Goal: Communication & Community: Answer question/provide support

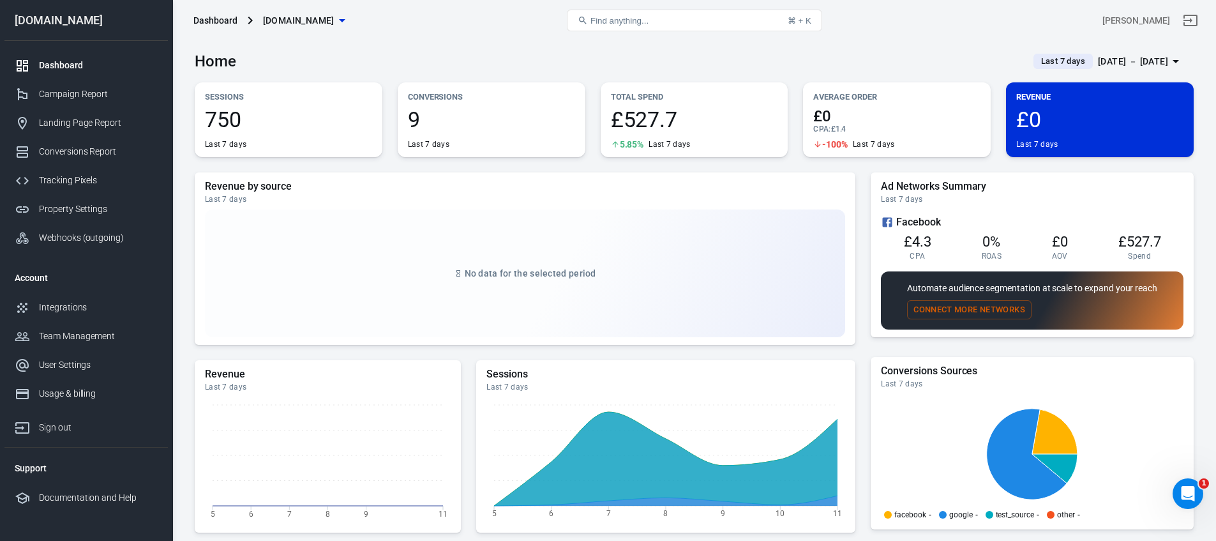
click at [488, 124] on span "9" at bounding box center [491, 120] width 167 height 22
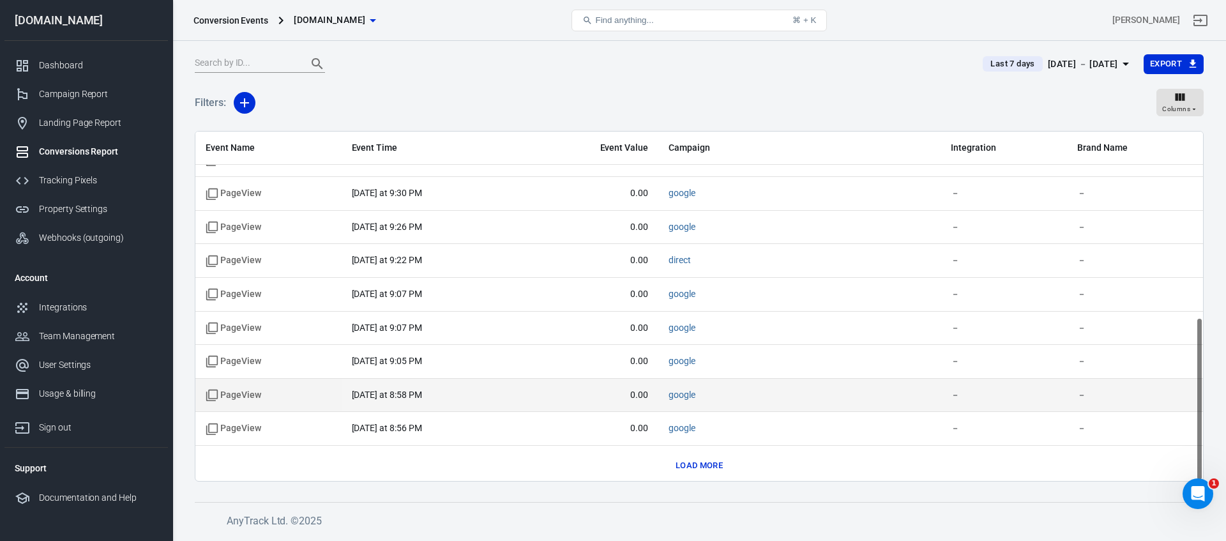
scroll to position [396, 0]
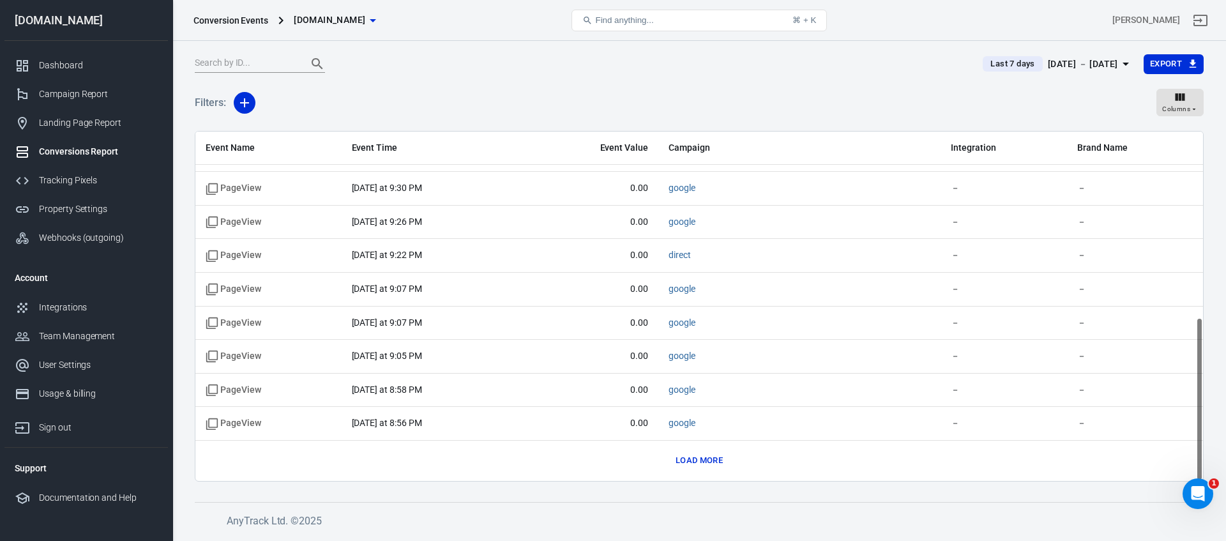
click at [714, 462] on button "Load more" at bounding box center [699, 461] width 54 height 20
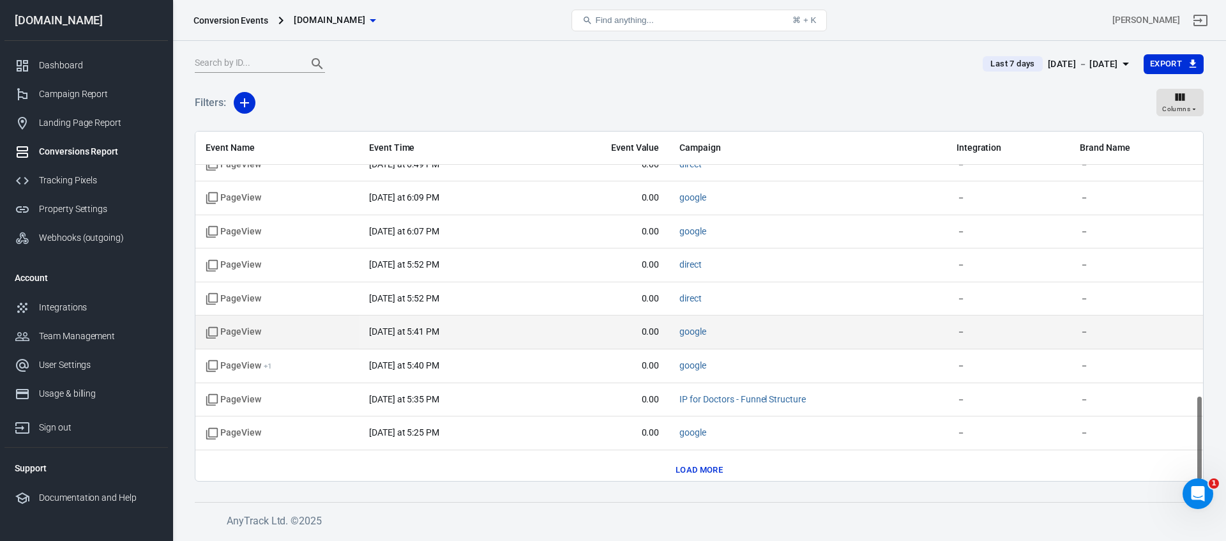
scroll to position [1068, 0]
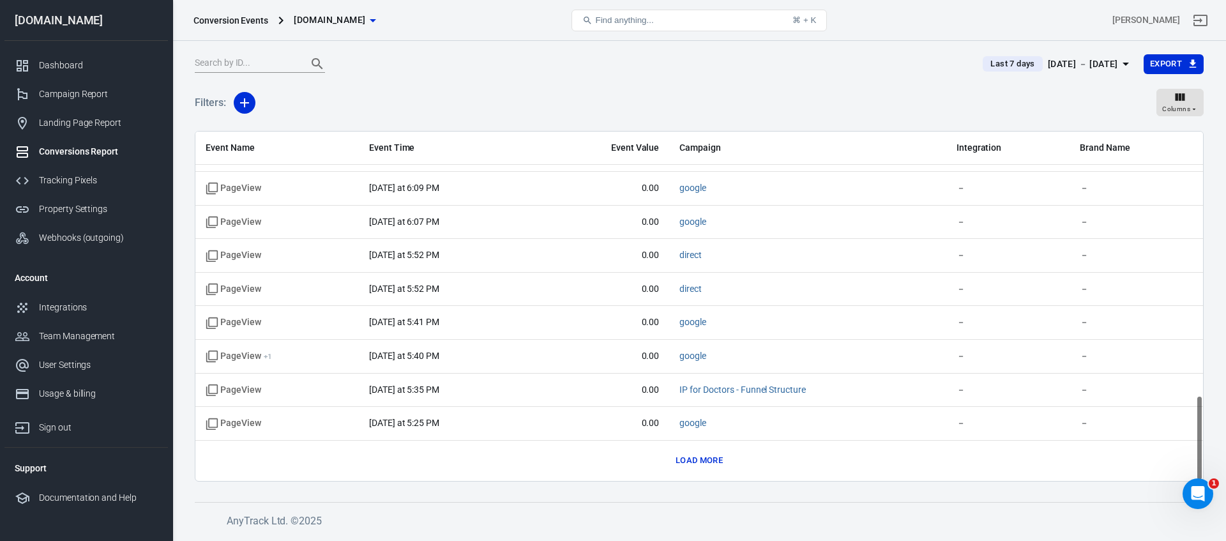
click at [708, 465] on button "Load more" at bounding box center [699, 461] width 54 height 20
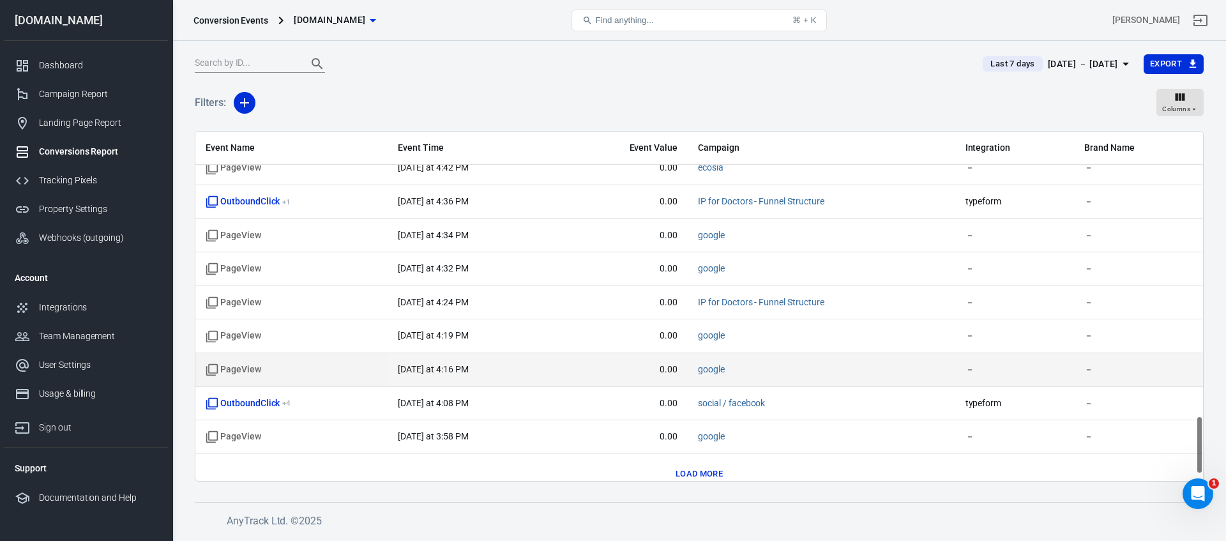
scroll to position [1739, 0]
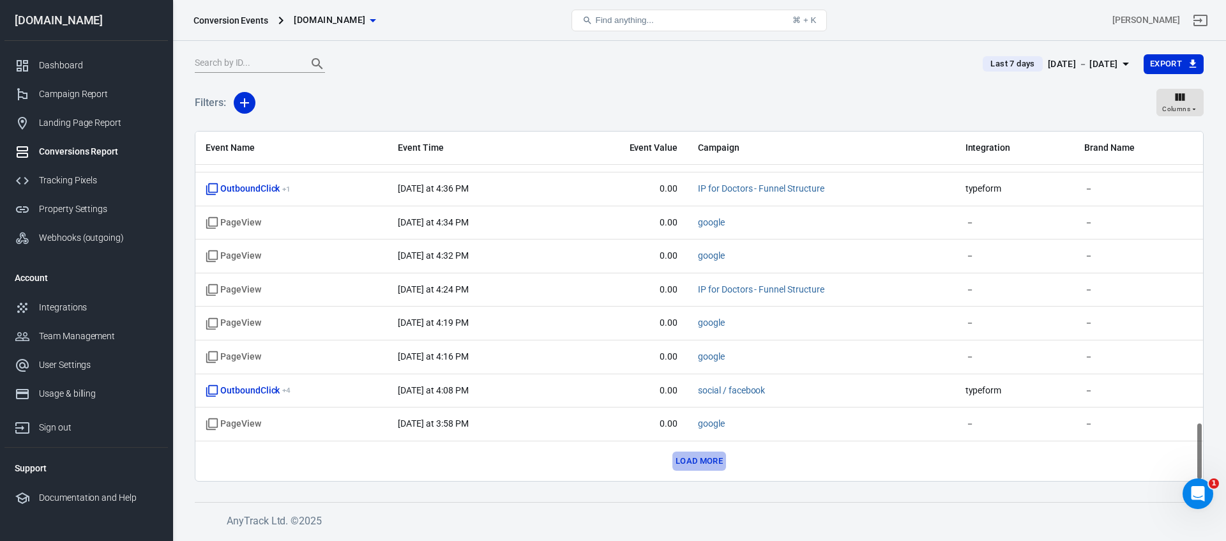
click at [711, 462] on button "Load more" at bounding box center [699, 461] width 54 height 20
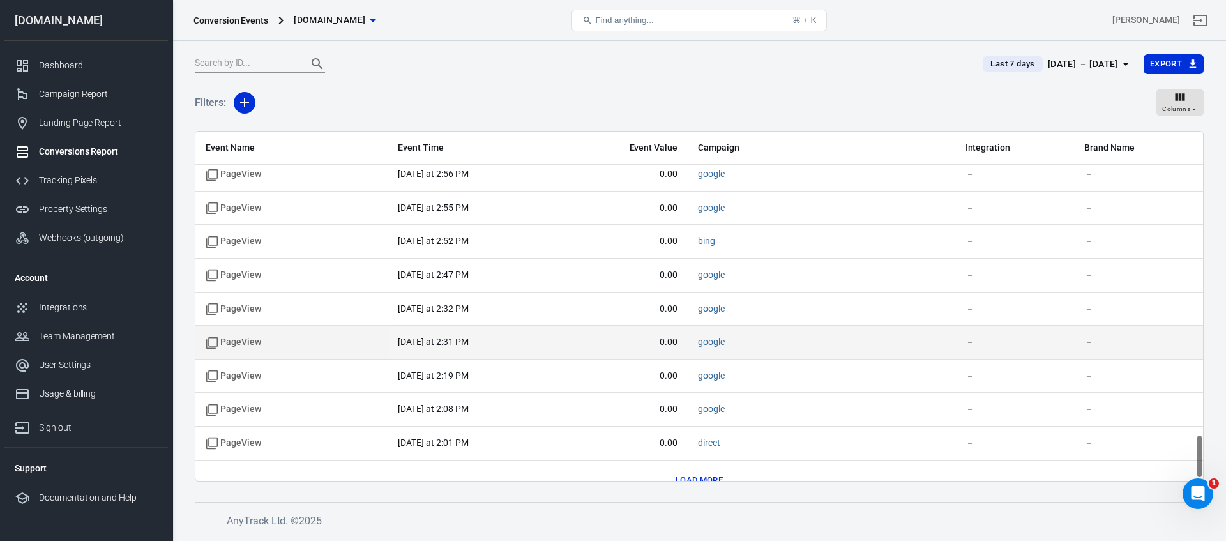
scroll to position [2410, 0]
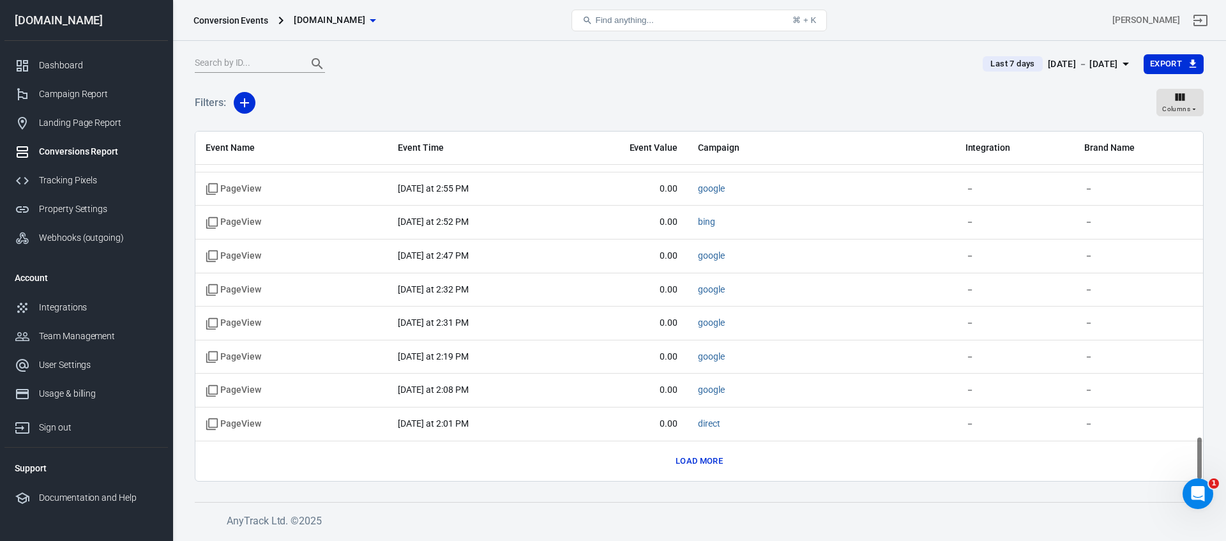
click at [700, 461] on button "Load more" at bounding box center [699, 461] width 54 height 20
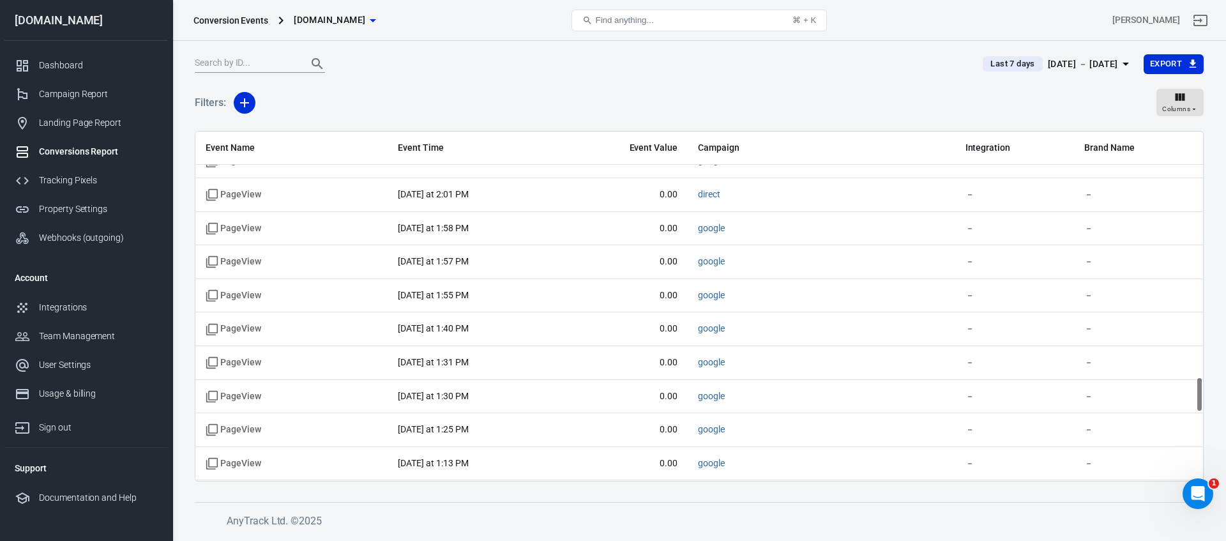
scroll to position [3082, 0]
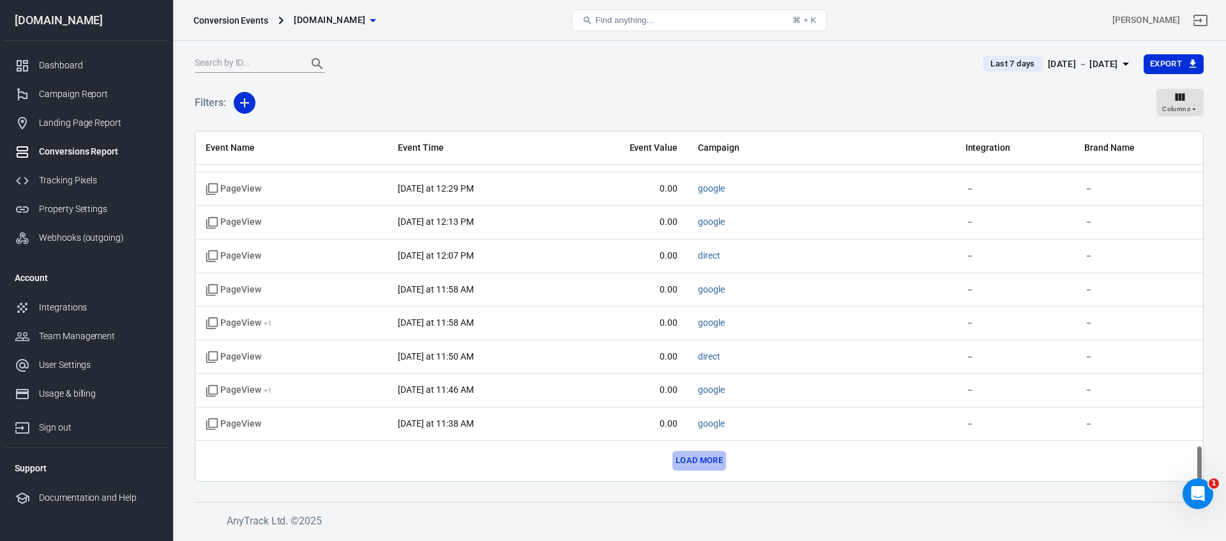
click at [713, 461] on button "Load more" at bounding box center [699, 461] width 54 height 20
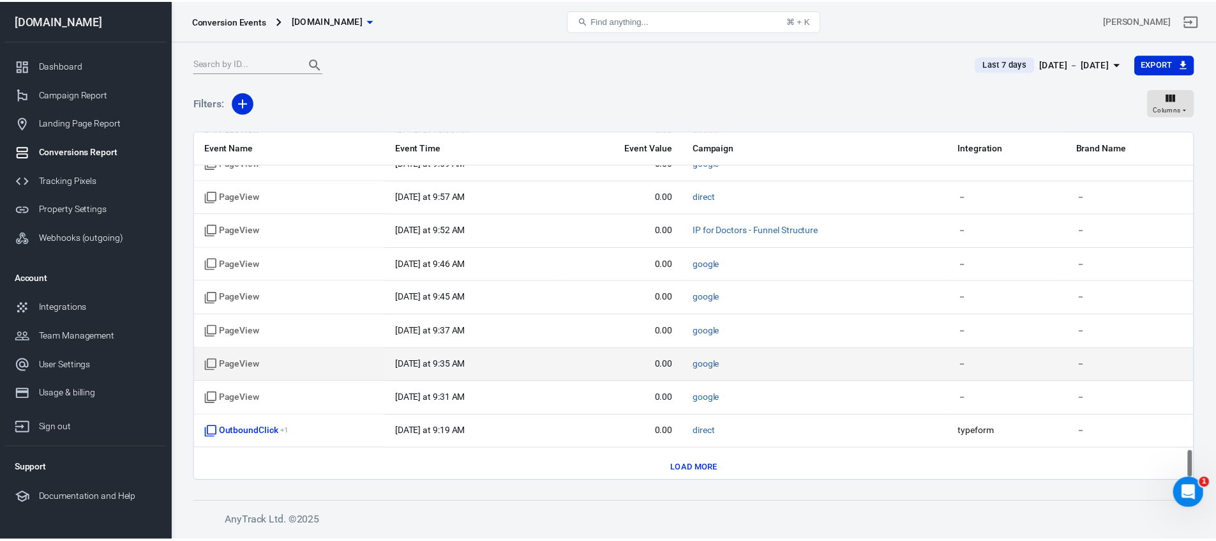
scroll to position [3754, 0]
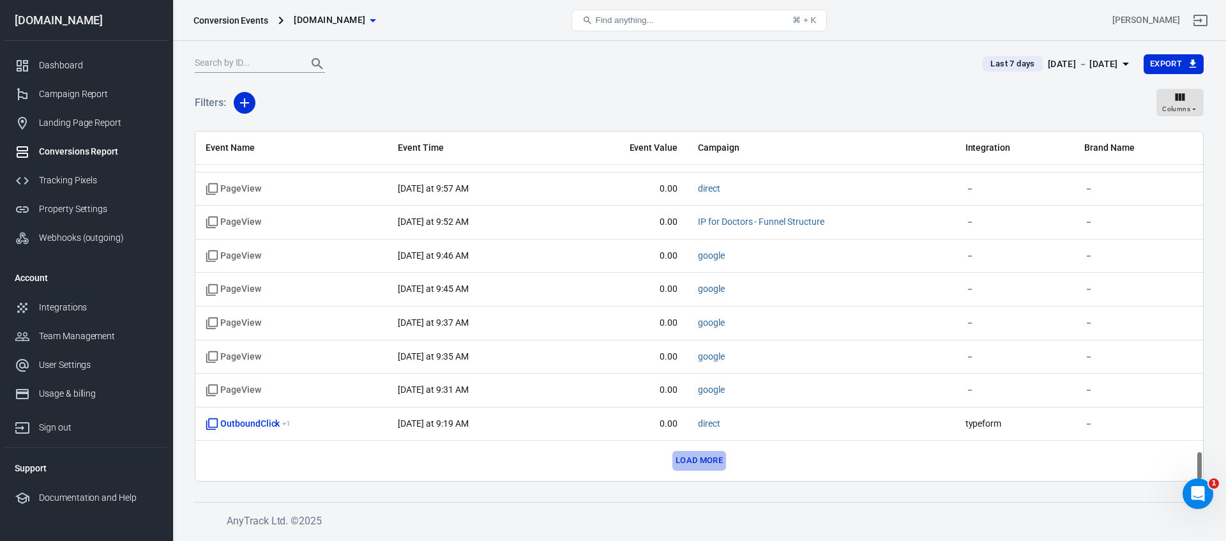
click at [697, 457] on button "Load more" at bounding box center [699, 461] width 54 height 20
click at [61, 234] on div "Webhooks (outgoing)" at bounding box center [98, 237] width 119 height 13
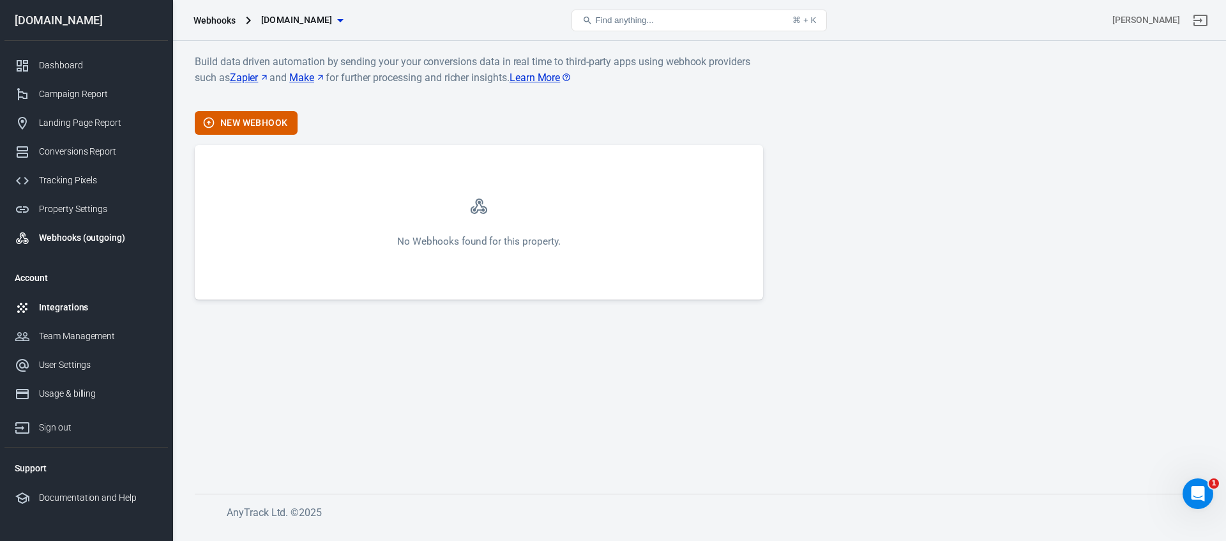
click at [57, 308] on div "Integrations" at bounding box center [98, 307] width 119 height 13
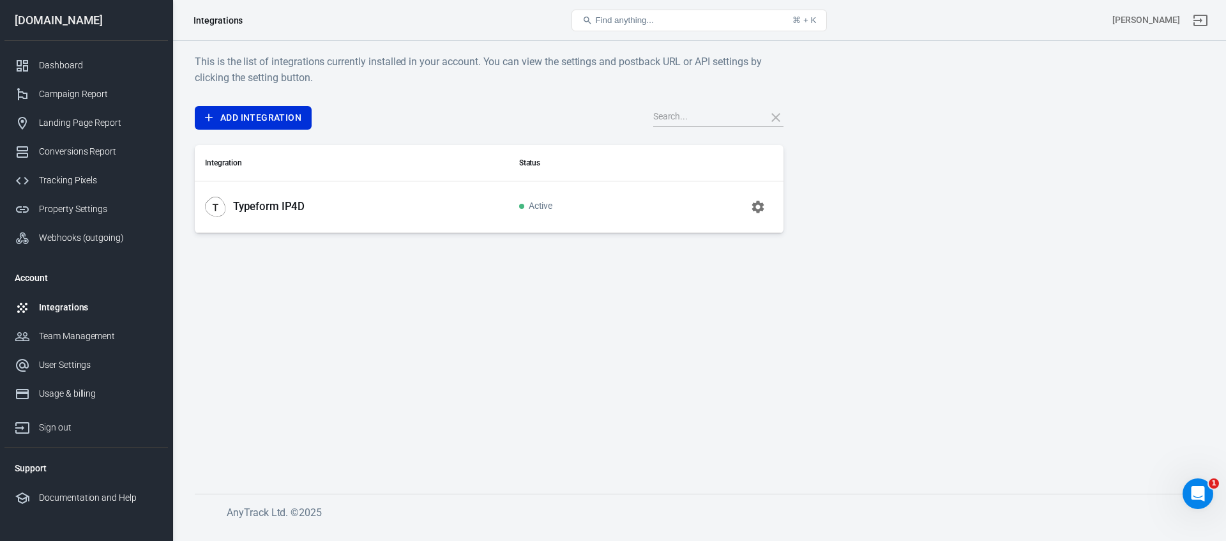
click at [268, 209] on p "Typeform IP4D" at bounding box center [269, 206] width 72 height 13
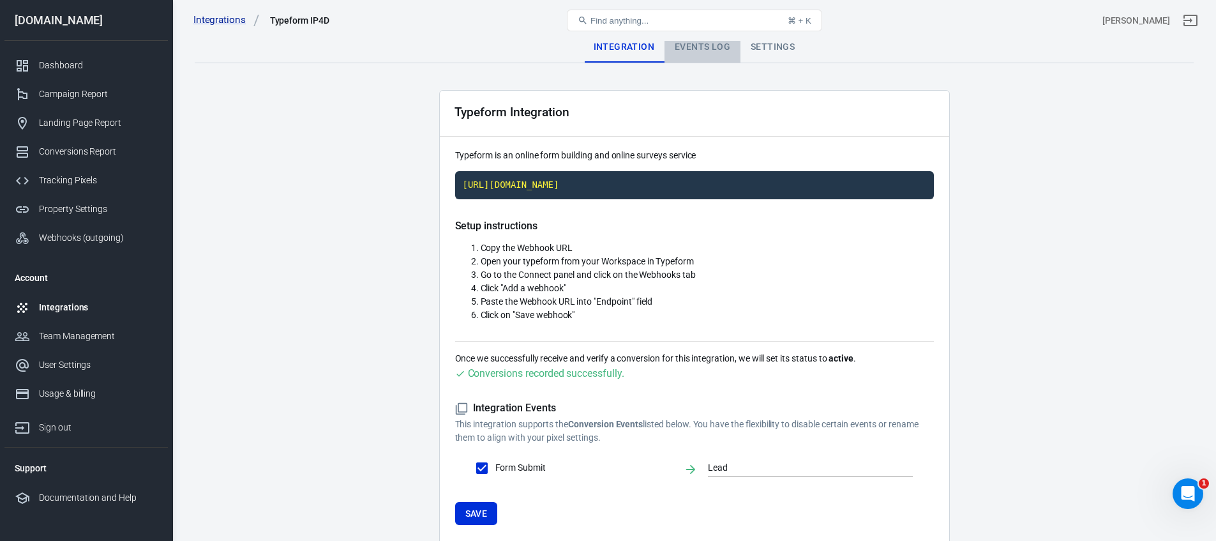
click at [695, 43] on div "Events Log" at bounding box center [703, 47] width 76 height 31
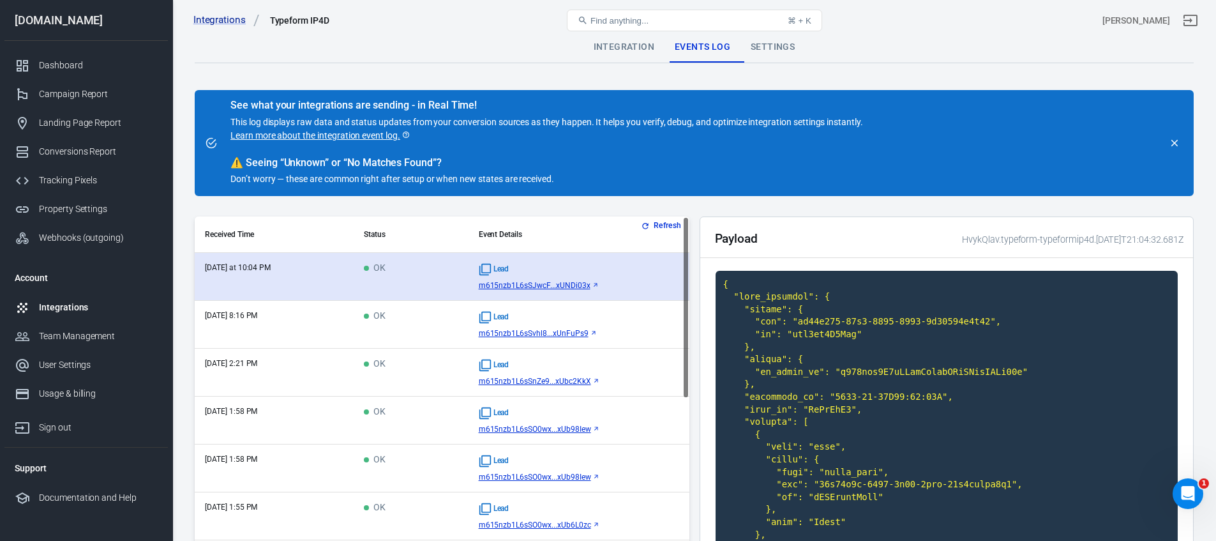
click at [446, 280] on td "OK" at bounding box center [411, 277] width 114 height 48
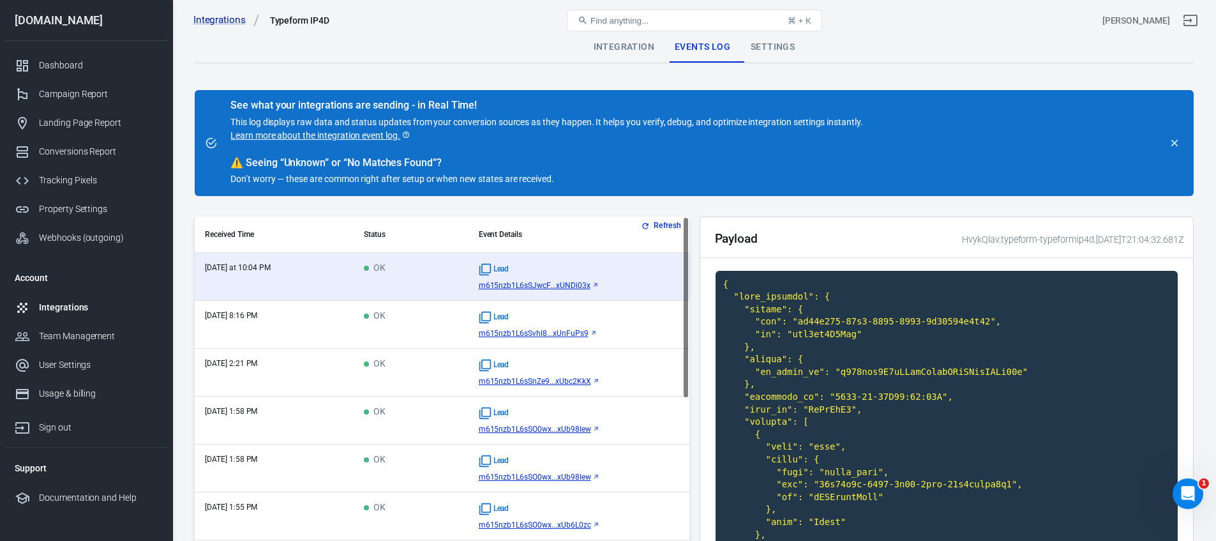
click at [1179, 492] on icon "Open Intercom Messenger" at bounding box center [1188, 493] width 21 height 21
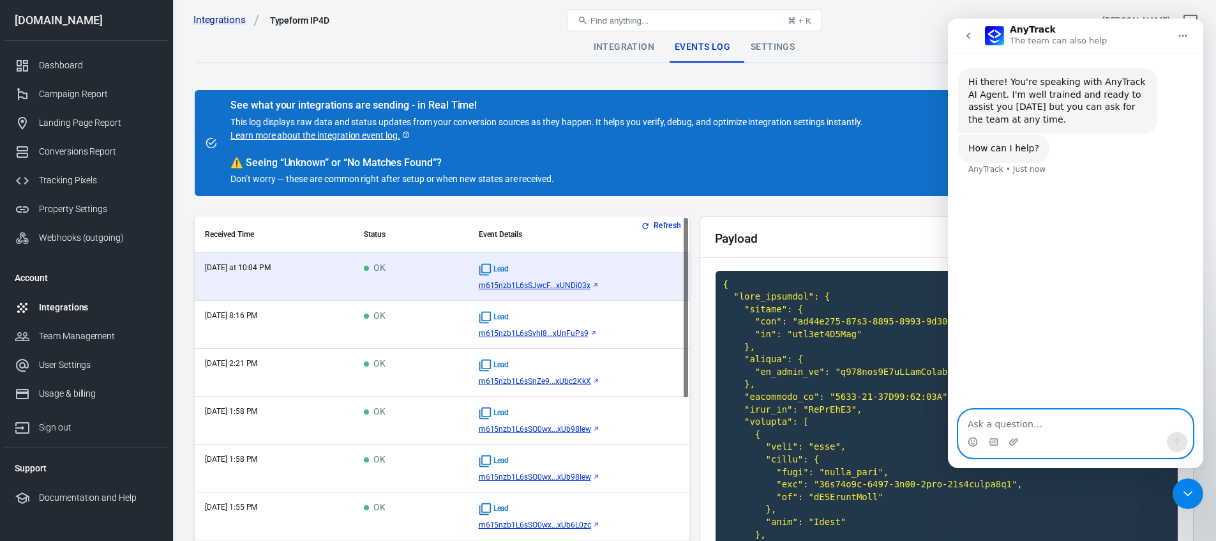
click at [1061, 426] on textarea "Ask a question…" at bounding box center [1076, 421] width 234 height 22
type textarea "Hi I need some help"
type textarea "Siu"
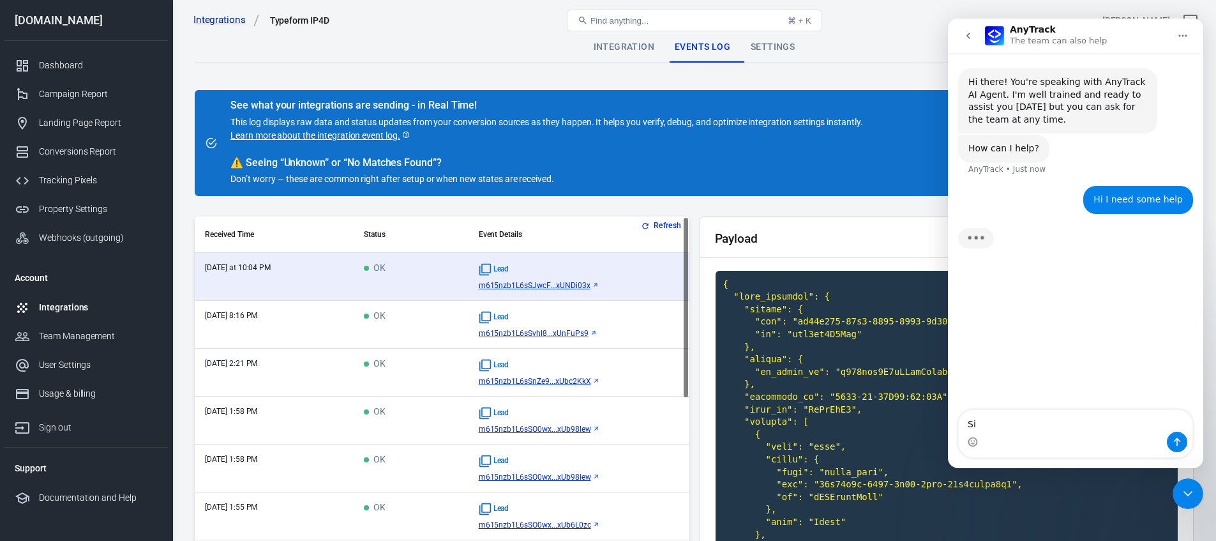
type textarea "S"
type textarea "Since I set up Anytrack my ads have stopped working,"
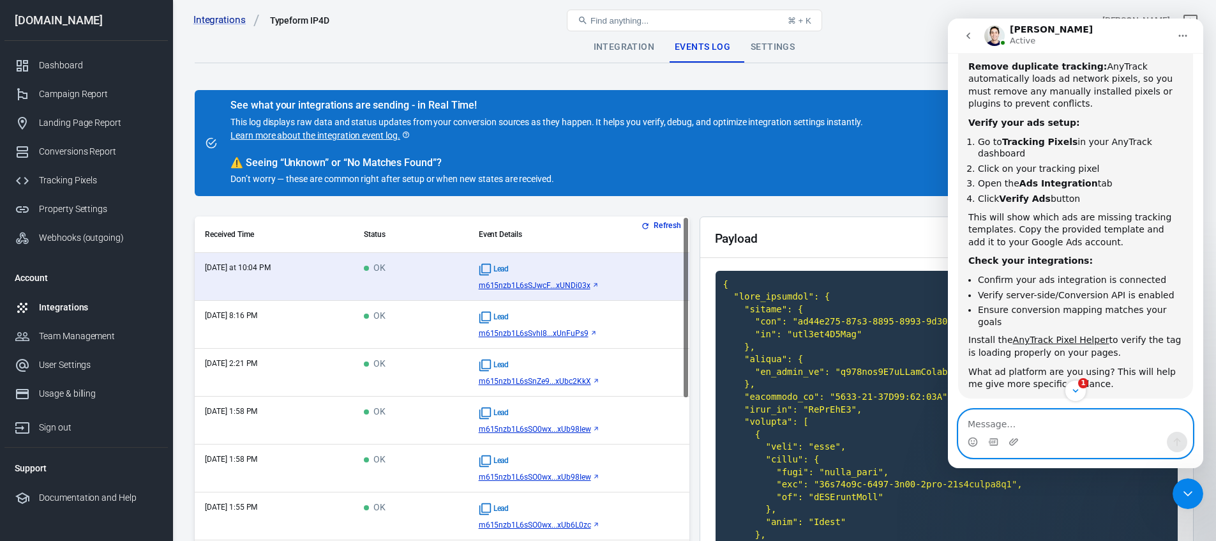
scroll to position [285, 0]
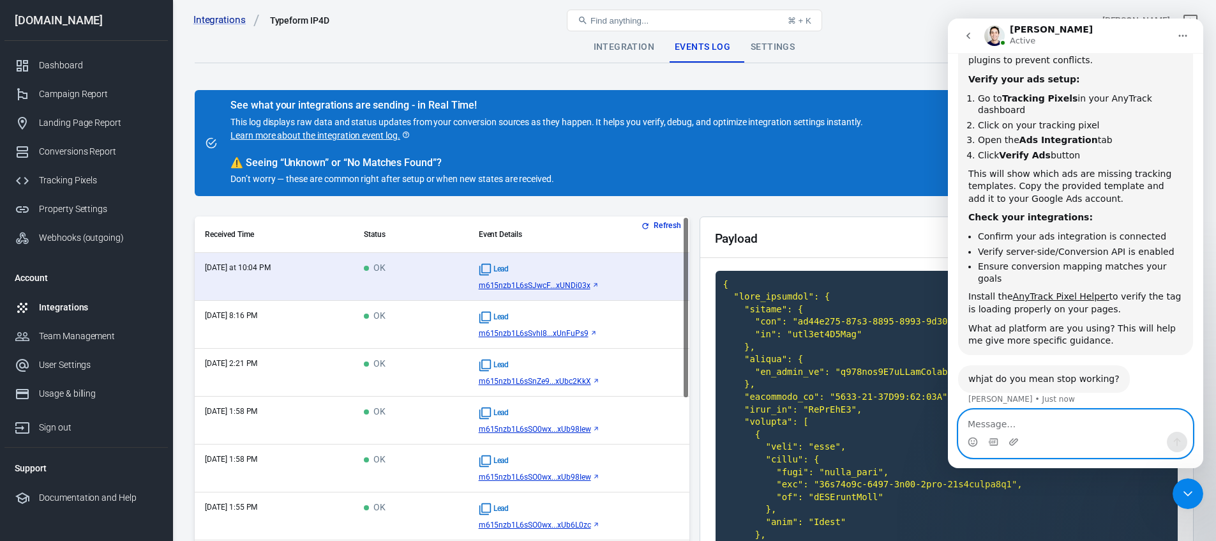
click at [1019, 419] on textarea "Message…" at bounding box center [1076, 421] width 234 height 22
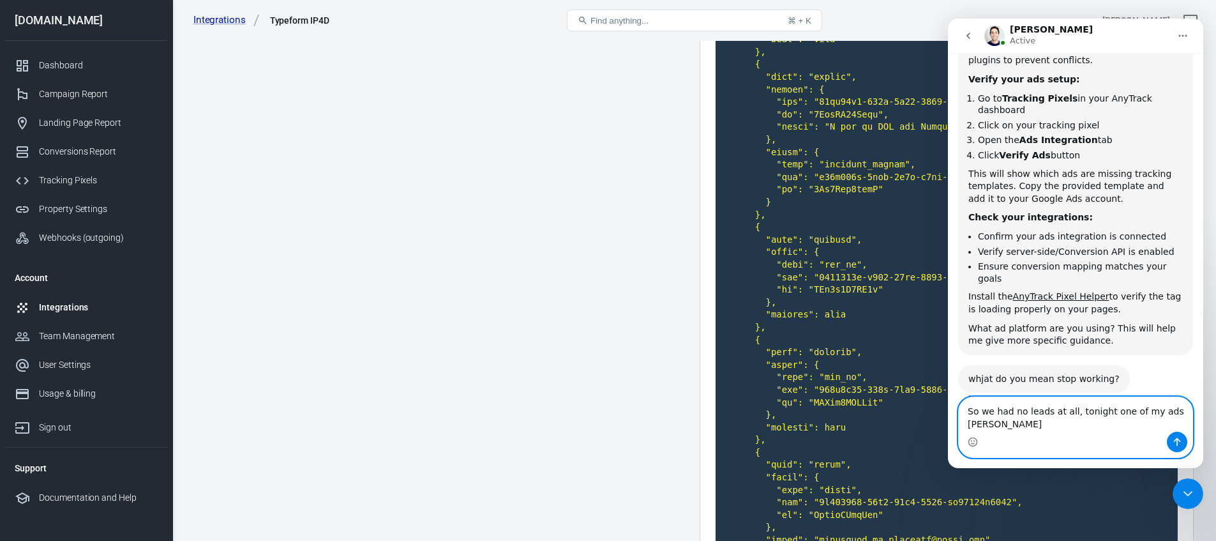
scroll to position [298, 0]
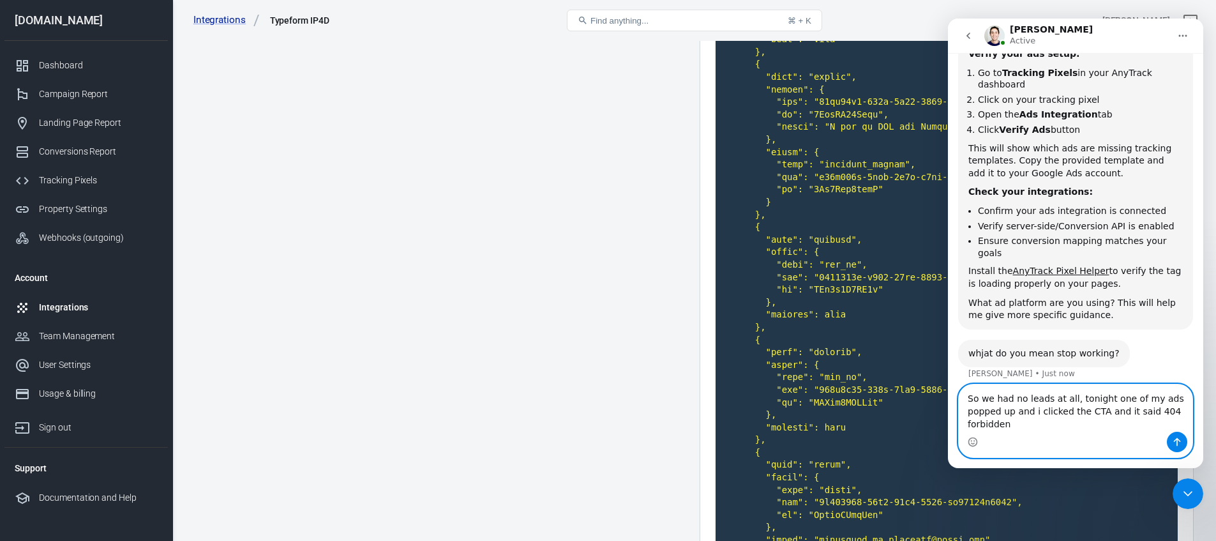
type textarea "So we had no leads at all, tonight one of my ads popped up and i clicked the CT…"
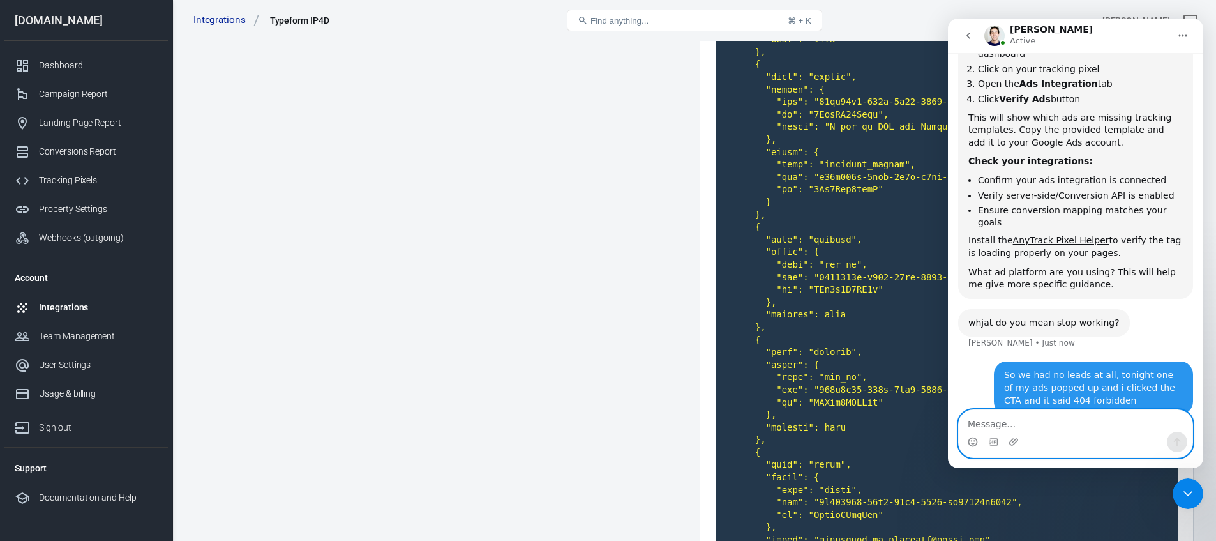
scroll to position [349, 0]
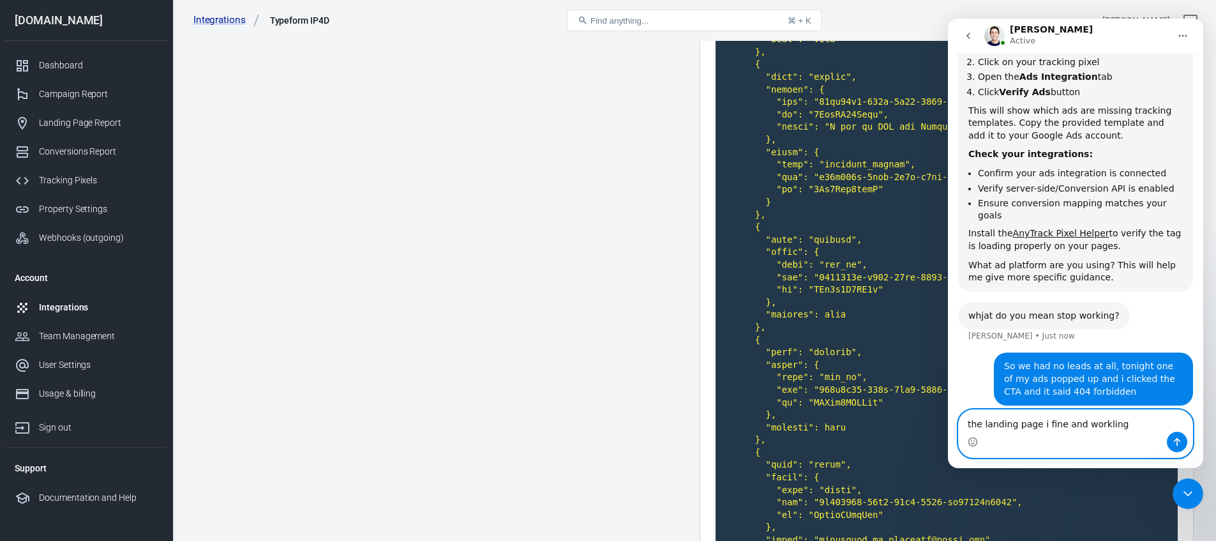
click at [1046, 425] on textarea "the landing page i fine and workling" at bounding box center [1076, 421] width 234 height 22
click at [1138, 418] on textarea "the landing page is fine and working" at bounding box center [1076, 421] width 234 height 22
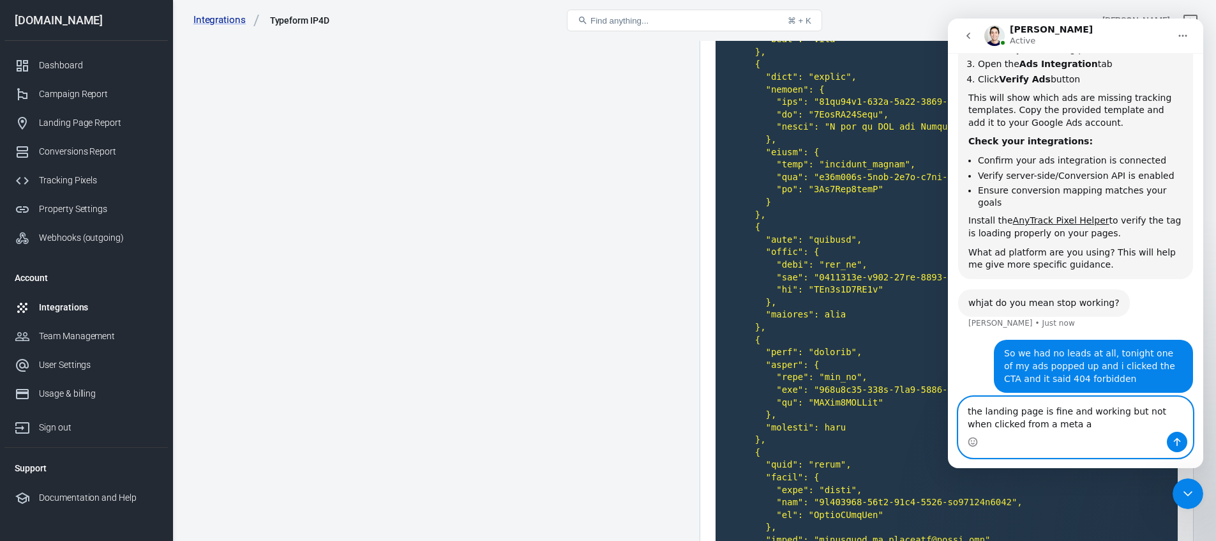
type textarea "the landing page is fine and working but not when clicked from a meta ad"
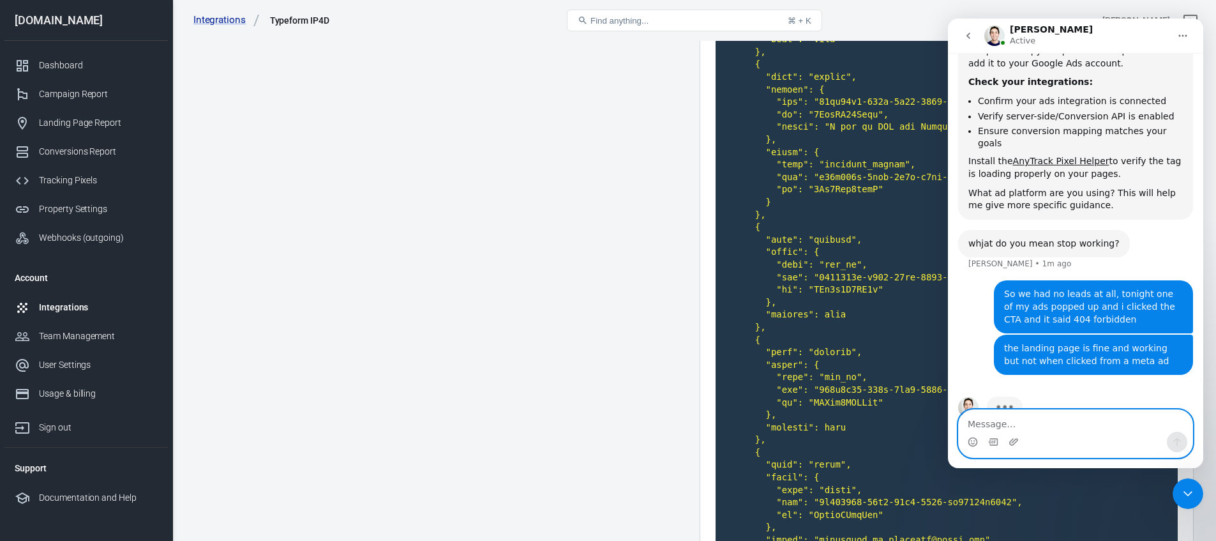
scroll to position [439, 0]
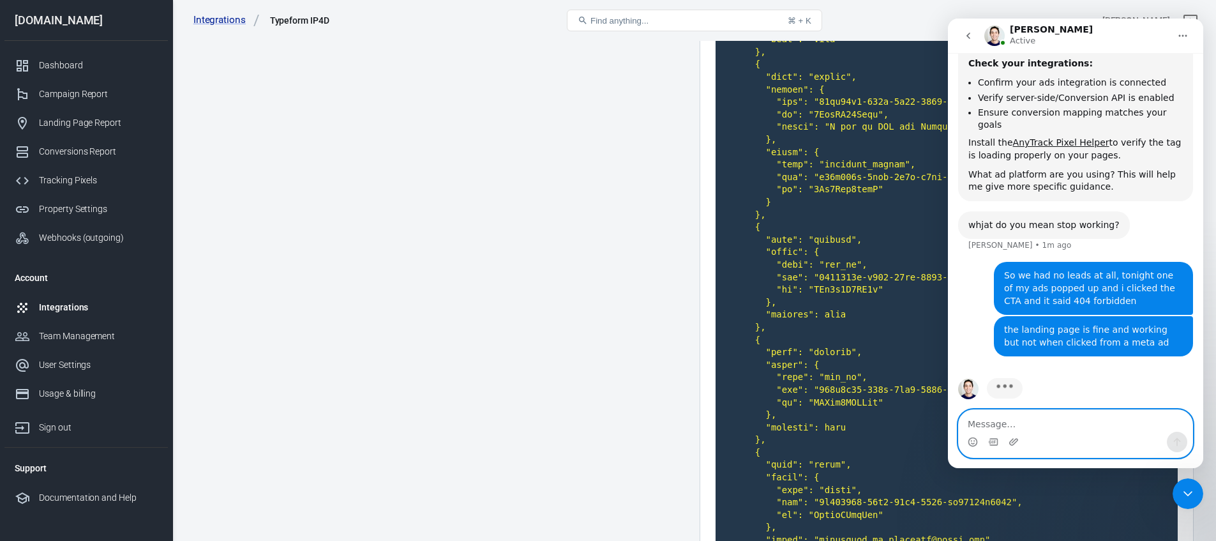
click at [1025, 427] on textarea "Message…" at bounding box center [1076, 421] width 234 height 22
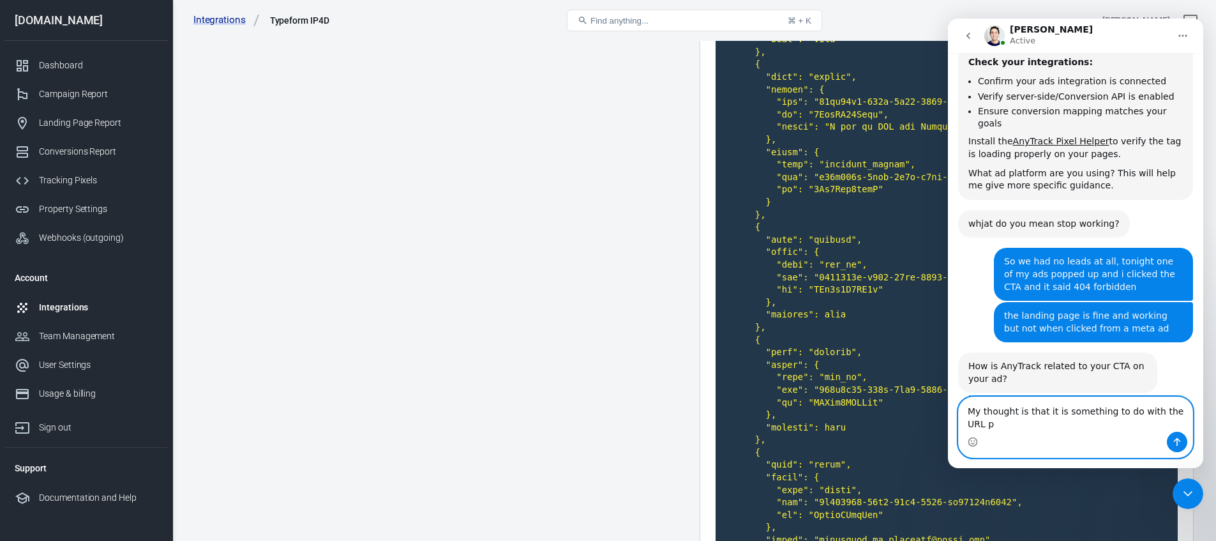
scroll to position [453, 0]
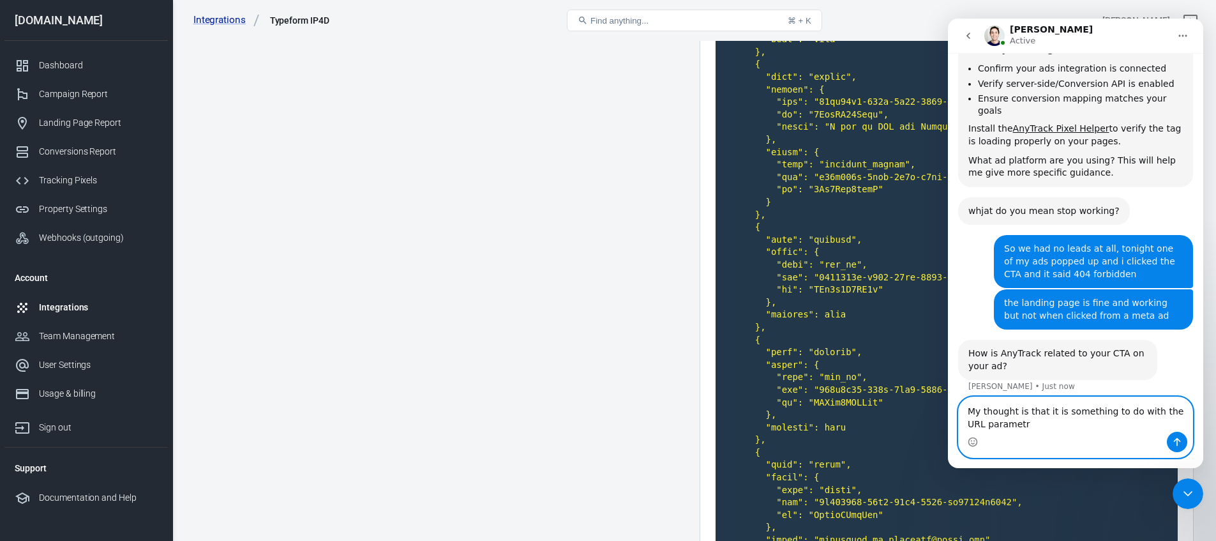
type textarea "My thought is that it is something to do with the URL parametrs"
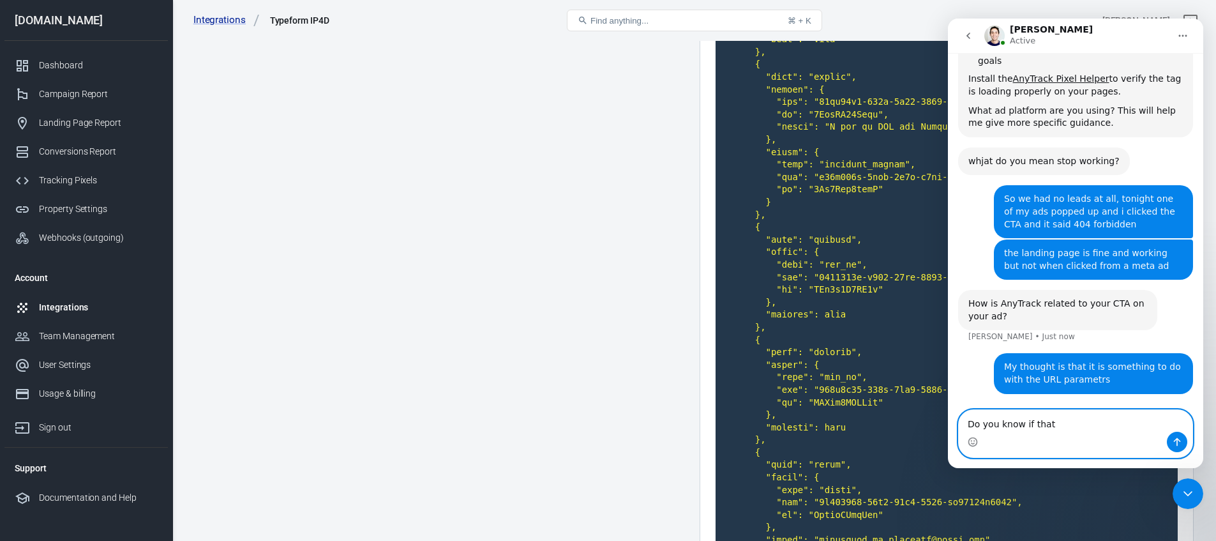
scroll to position [491, 0]
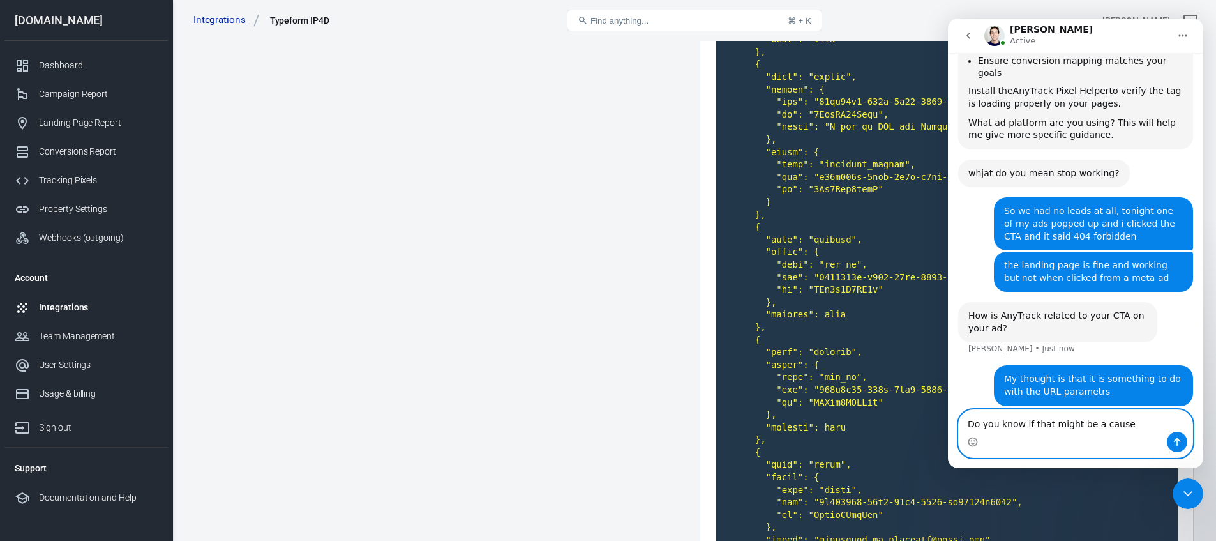
type textarea "Do you know if that might be a cause?"
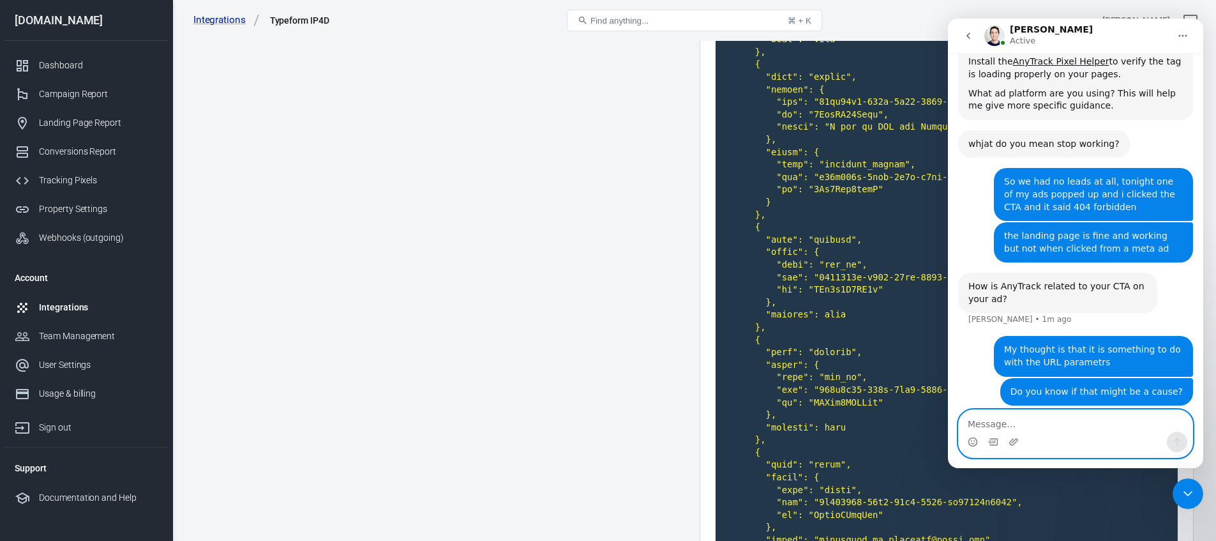
paste textarea "utm_source=facebook&utm_medium=cpc&utm_content={{[DOMAIN_NAME]}}&utm_campaign={…"
type textarea "utm_source=facebook&utm_medium=cpc&utm_content={{[DOMAIN_NAME]}}&utm_campaign={…"
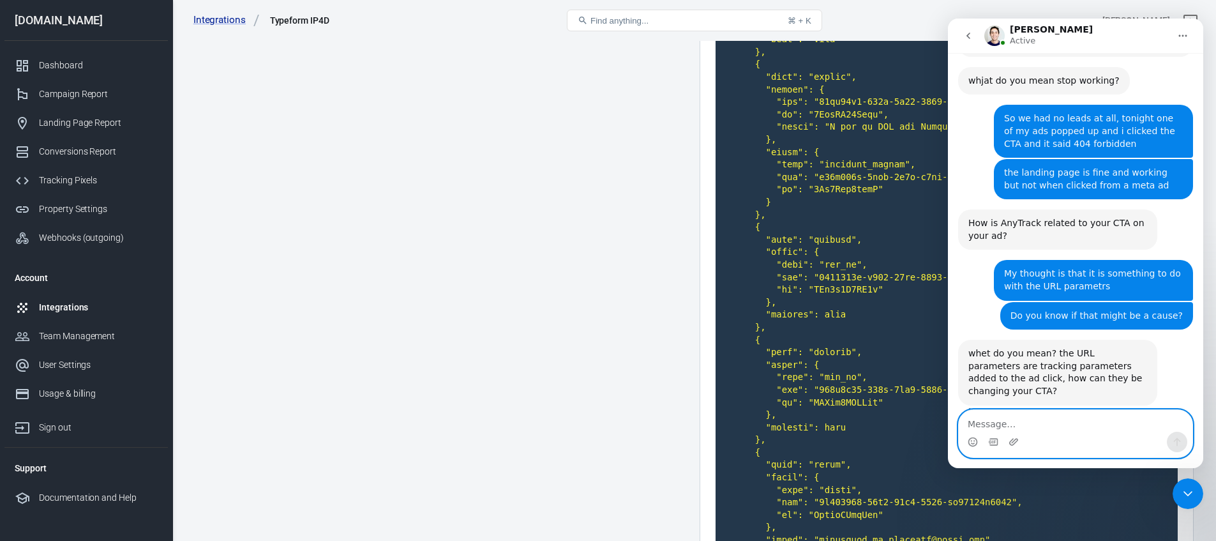
scroll to position [583, 0]
click at [1004, 425] on textarea "Message…" at bounding box center [1076, 421] width 234 height 22
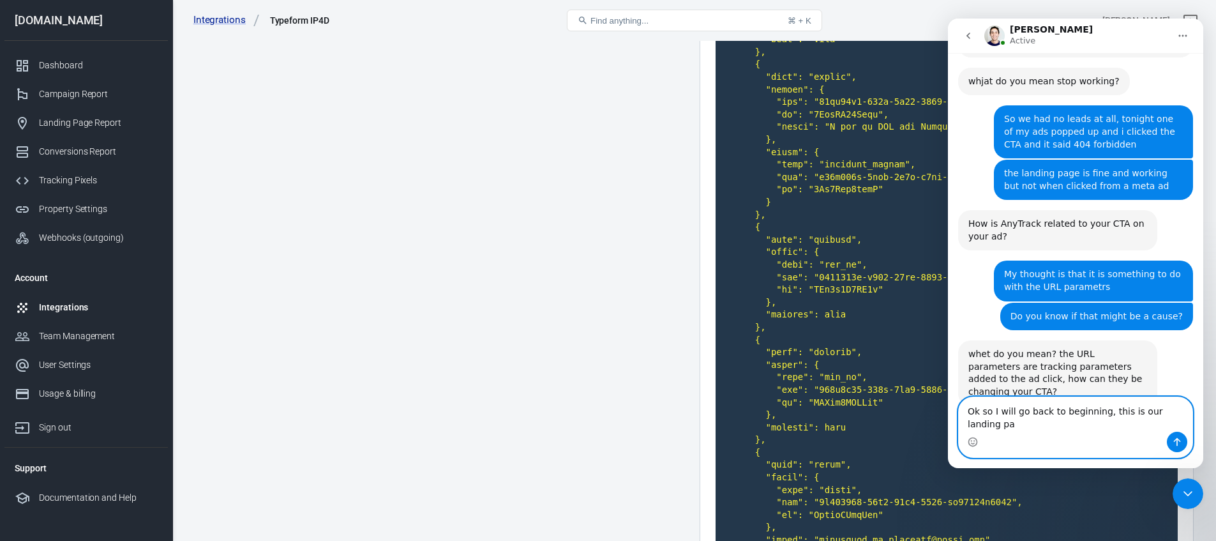
scroll to position [596, 0]
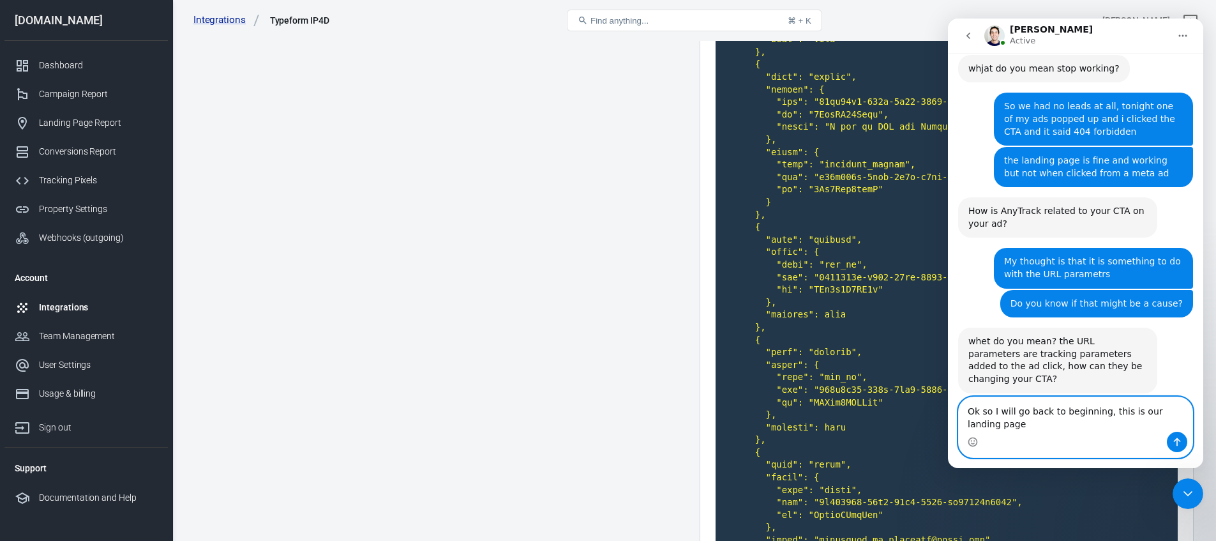
paste textarea "[URL][DOMAIN_NAME]"
type textarea "Ok so I will go back to beginning, this is our landing page [URL][DOMAIN_NAME]"
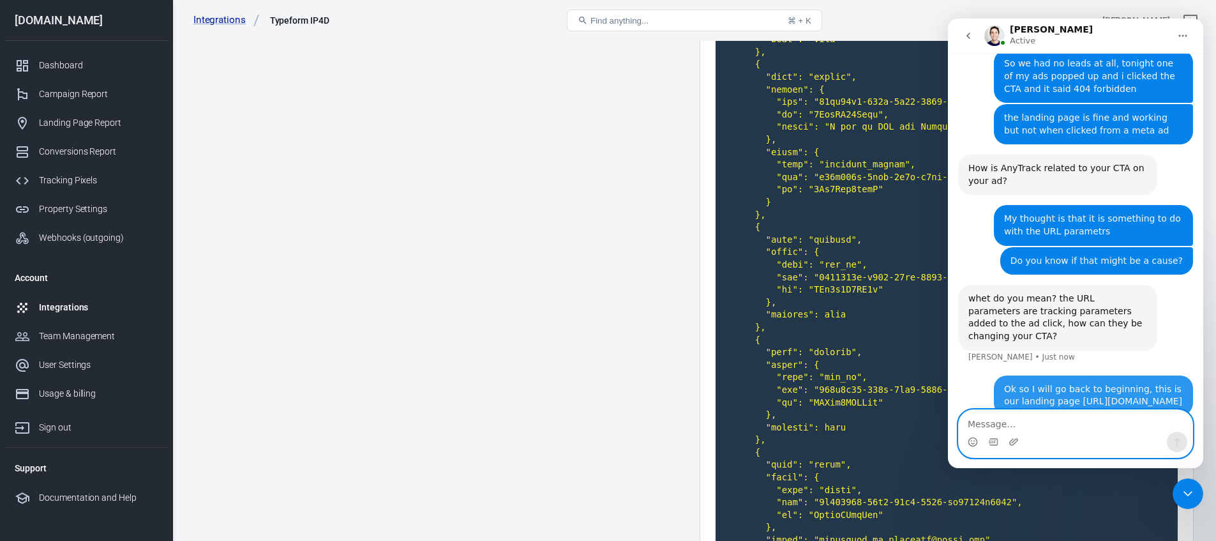
scroll to position [659, 0]
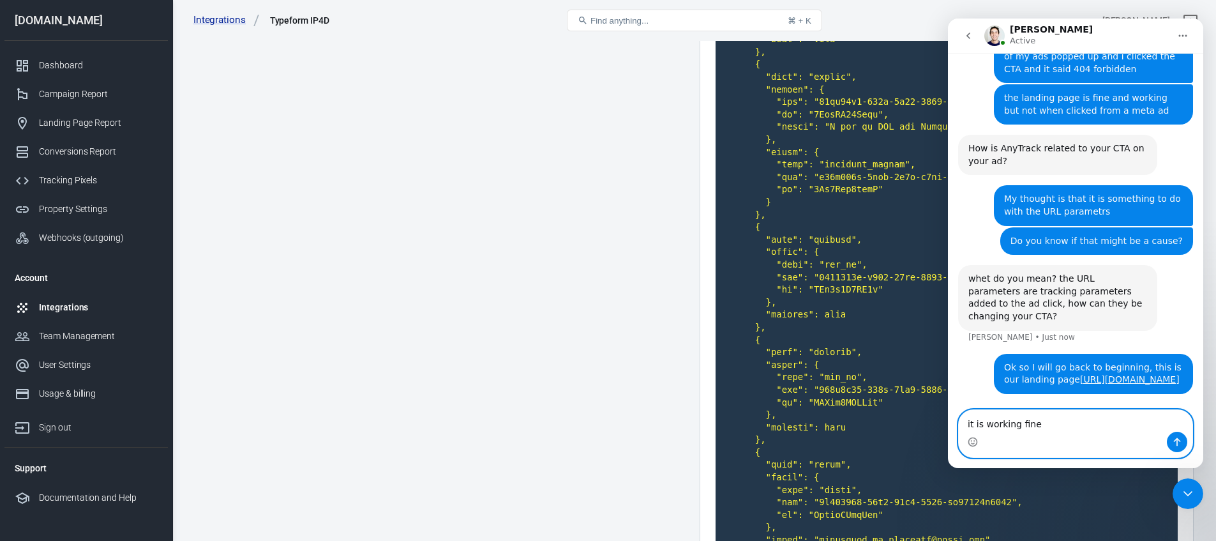
type textarea "it is working fine"
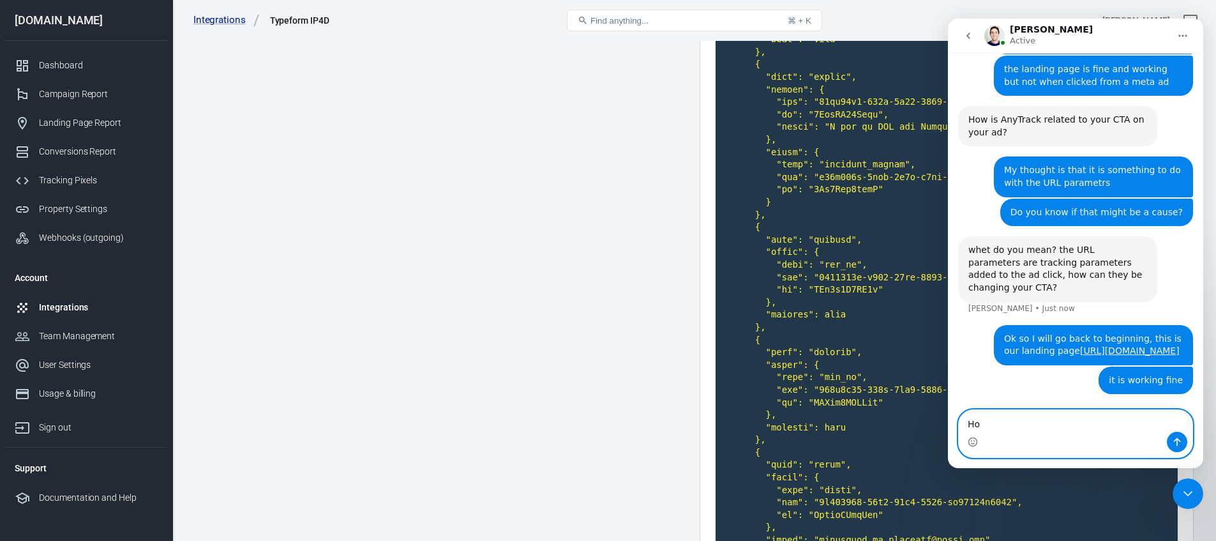
type textarea "H"
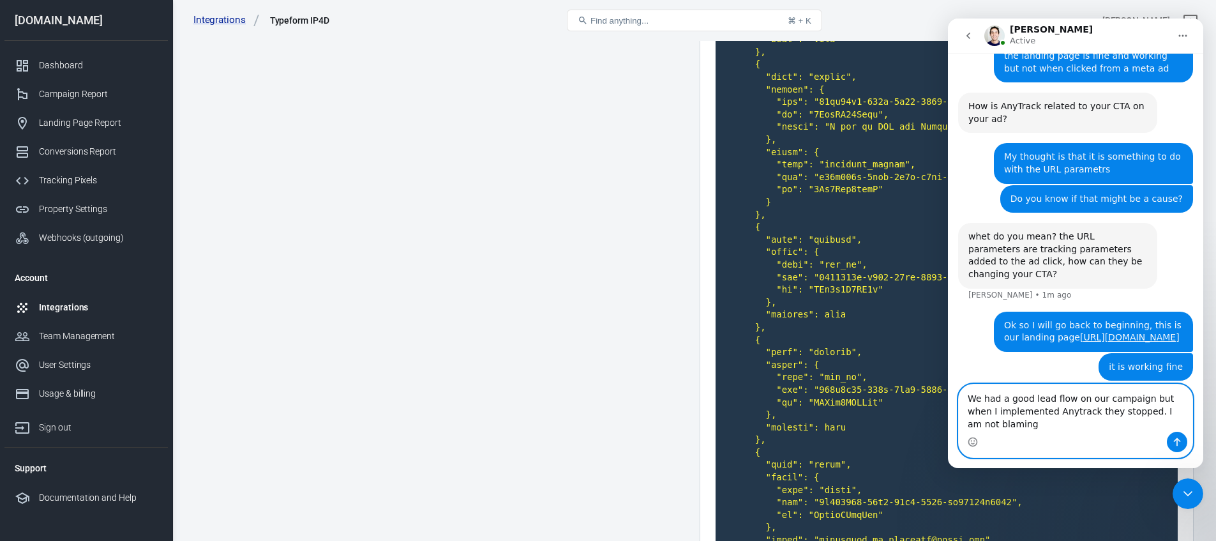
scroll to position [713, 0]
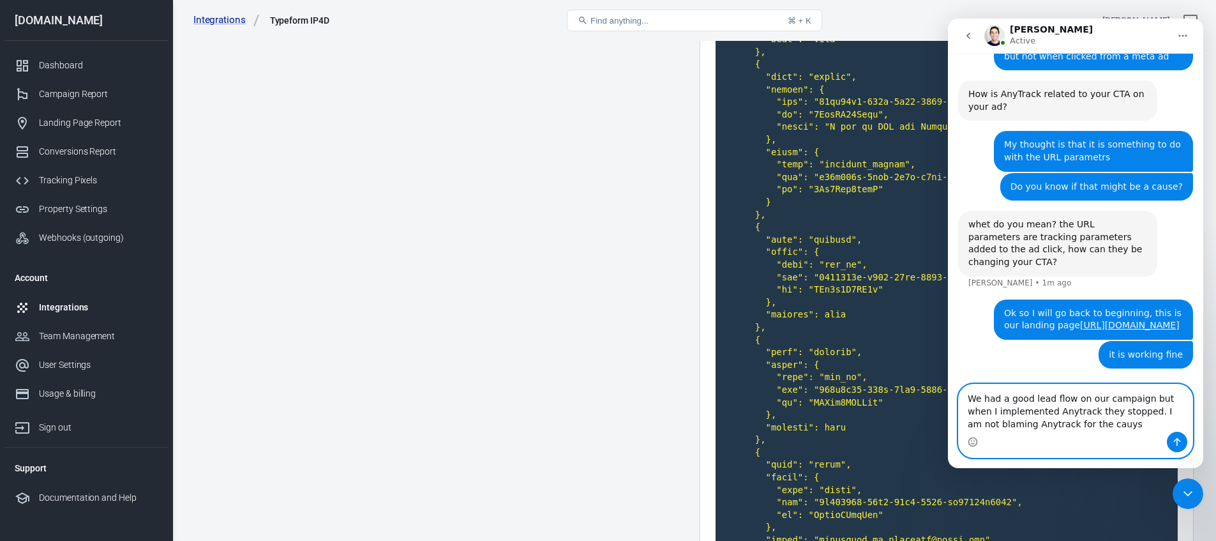
drag, startPoint x: 1107, startPoint y: 424, endPoint x: 1122, endPoint y: 410, distance: 20.3
click at [1122, 410] on textarea "We had a good lead flow on our campaign but when I implemented Anytrack they st…" at bounding box center [1076, 407] width 234 height 47
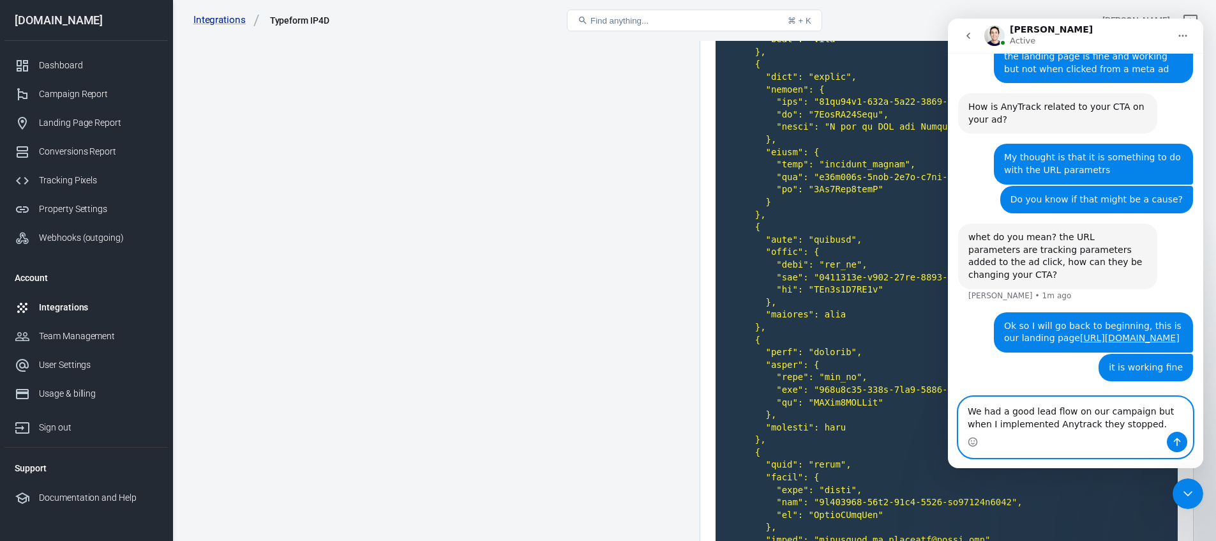
type textarea "We had a good lead flow on our campaign but when I implemented Anytrack they st…"
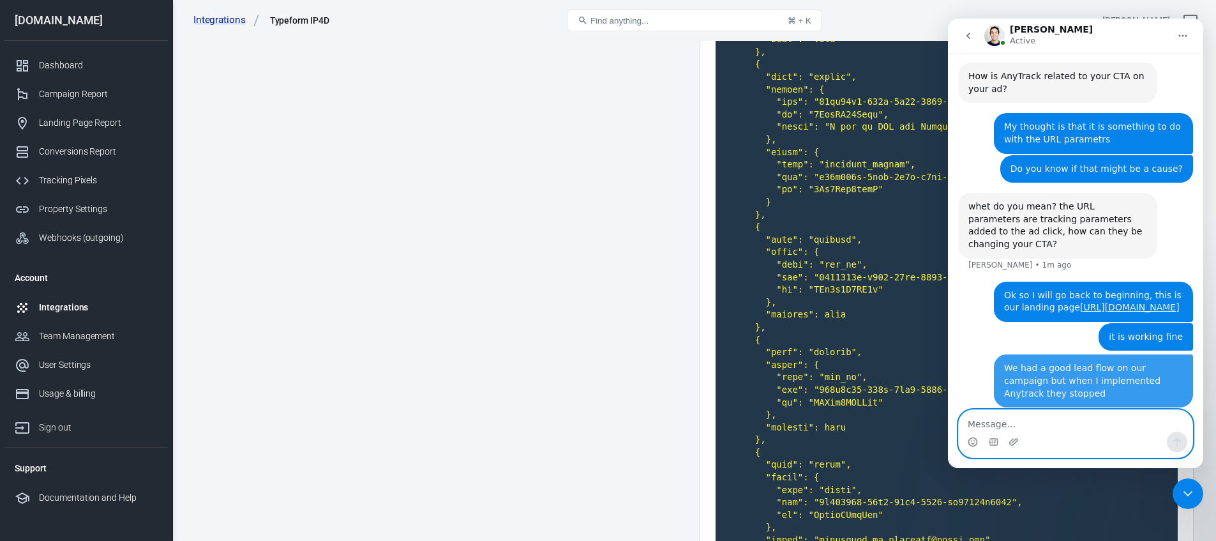
scroll to position [742, 0]
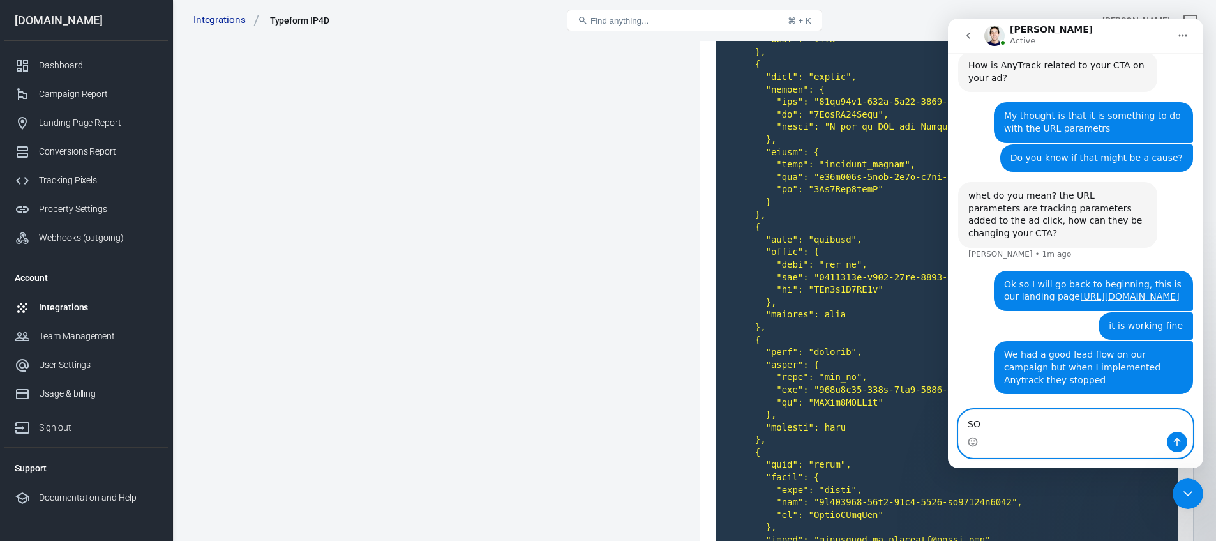
type textarea "S"
type textarea "I"
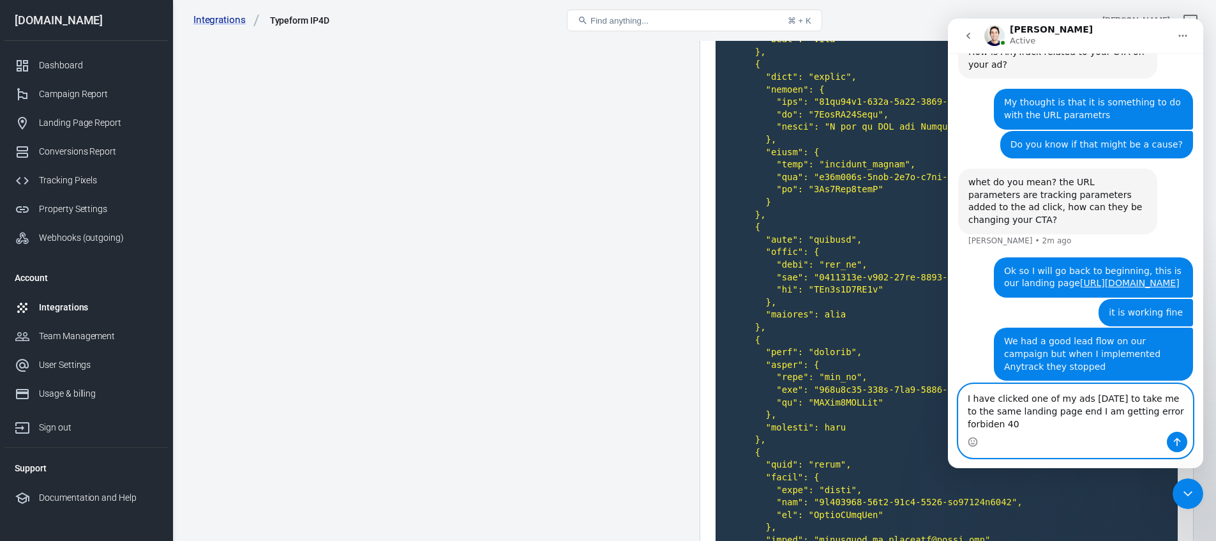
scroll to position [767, 0]
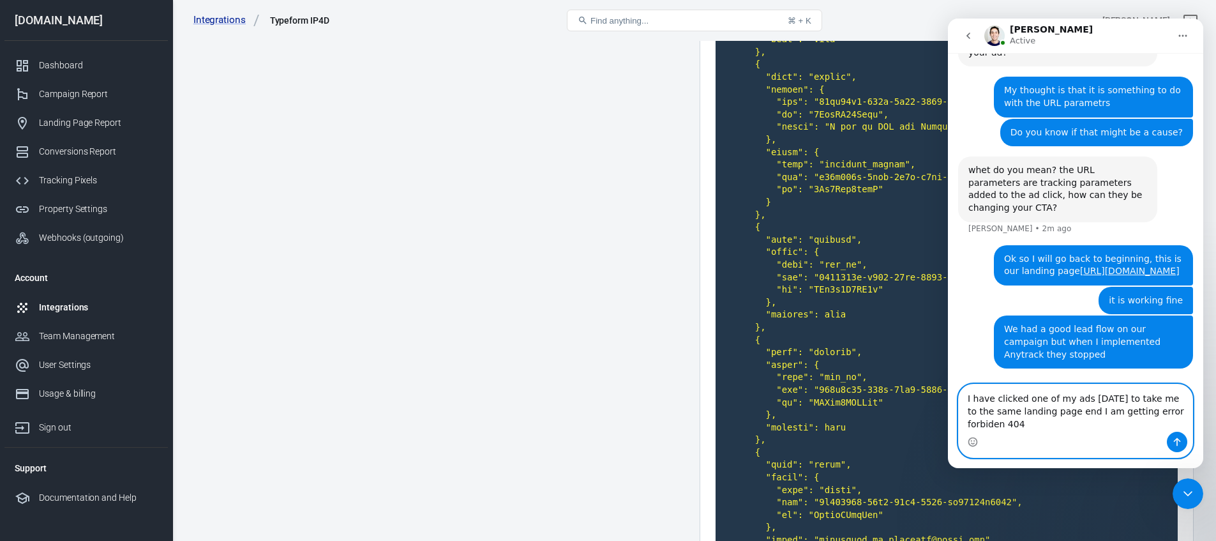
type textarea "I have clicked one of my ads [DATE] to take me to the same landing page end I a…"
click at [1016, 426] on textarea "I have clicked one of my ads [DATE] to take me to the same landing page end I a…" at bounding box center [1076, 407] width 234 height 47
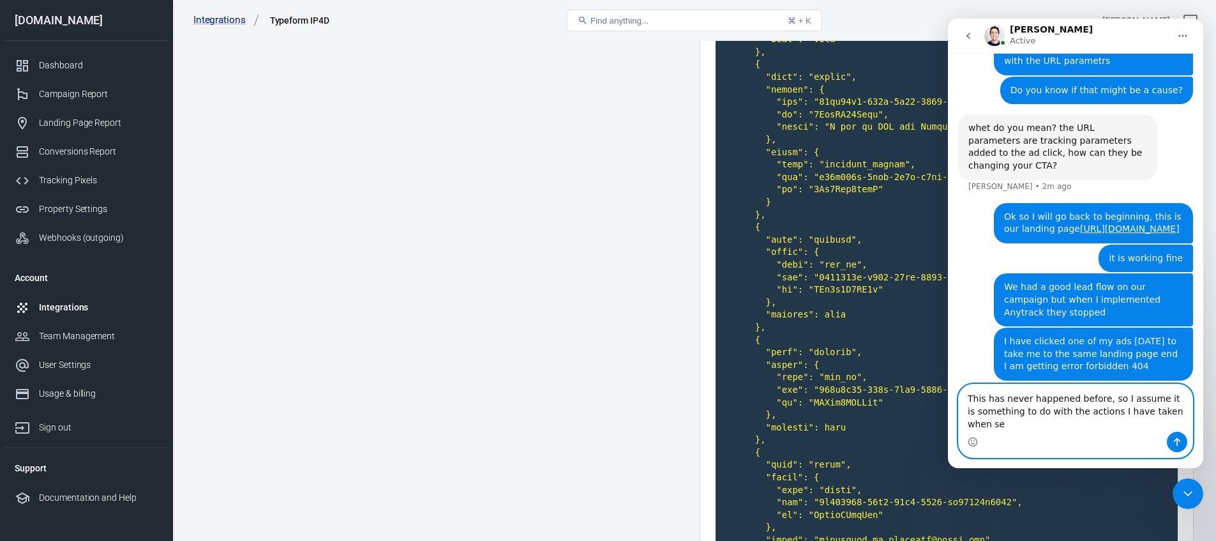
scroll to position [822, 0]
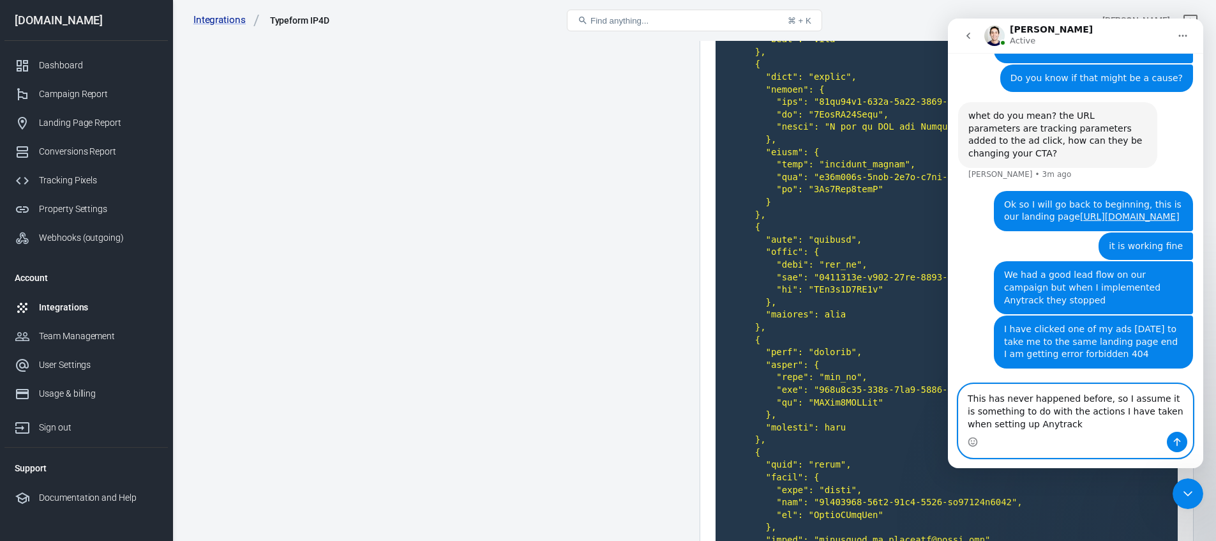
type textarea "This has never happened before, so I assume it is something to do with the acti…"
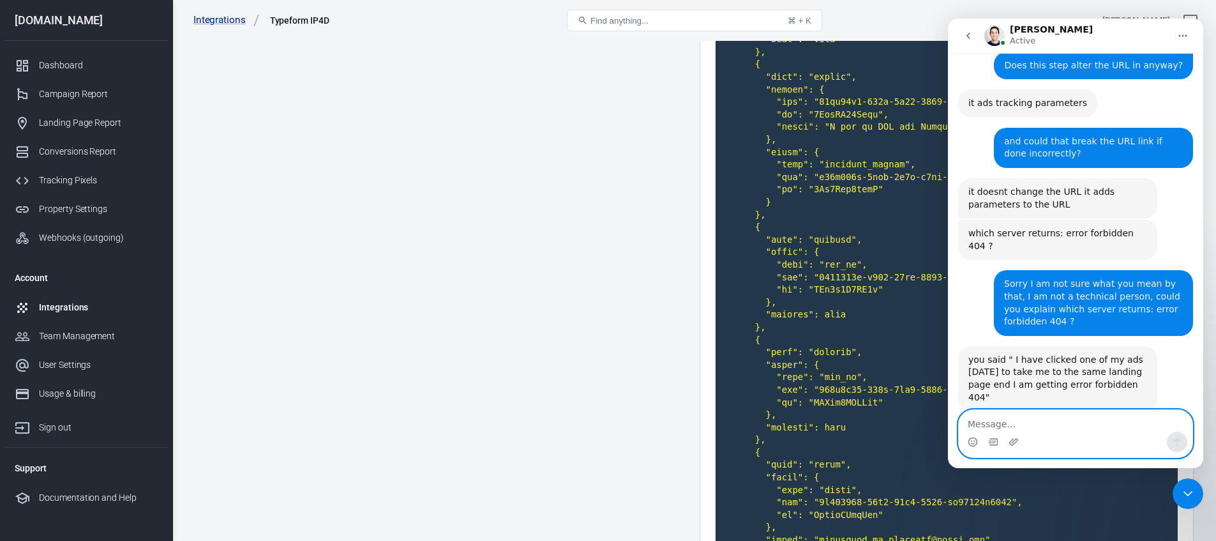
scroll to position [1503, 0]
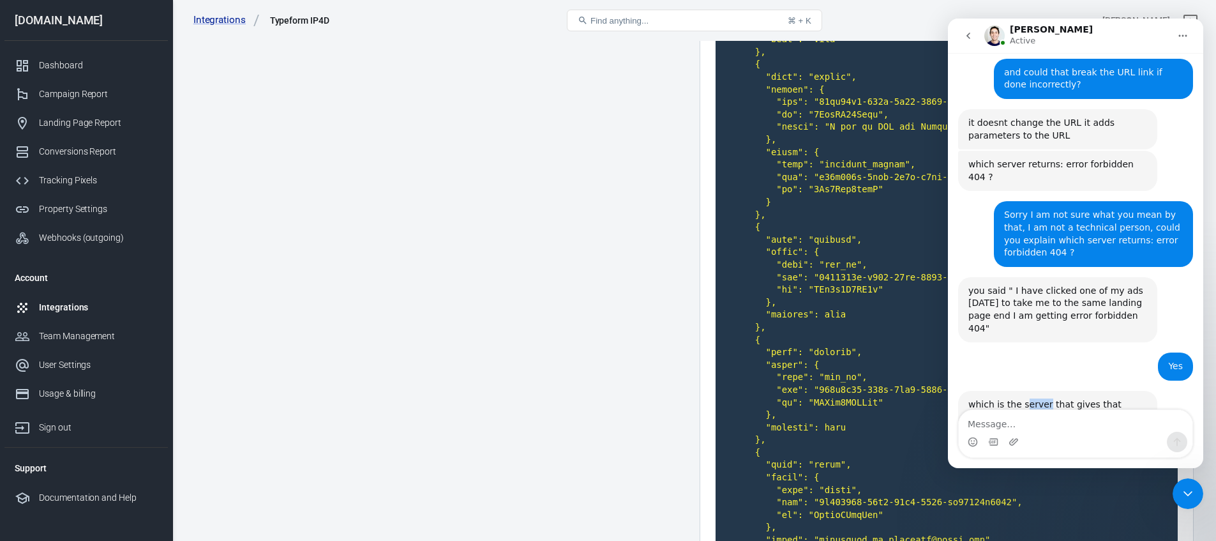
drag, startPoint x: 1046, startPoint y: 368, endPoint x: 1025, endPoint y: 365, distance: 20.8
click at [1025, 398] on div "which is the server that gives that error?" at bounding box center [1058, 410] width 179 height 25
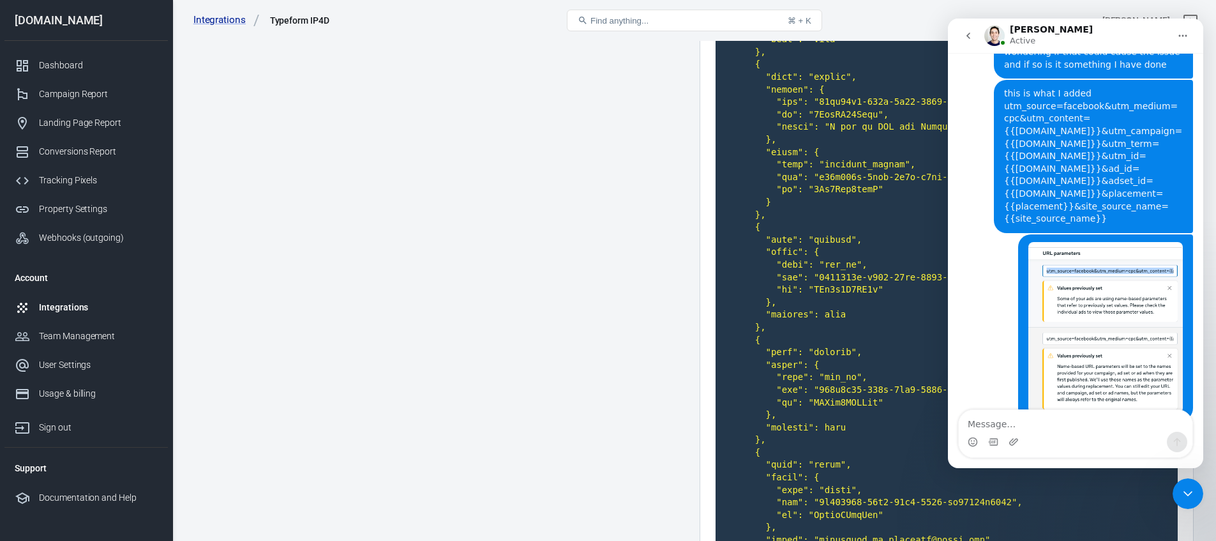
scroll to position [2366, 0]
click at [1013, 420] on textarea "Message…" at bounding box center [1076, 421] width 234 height 22
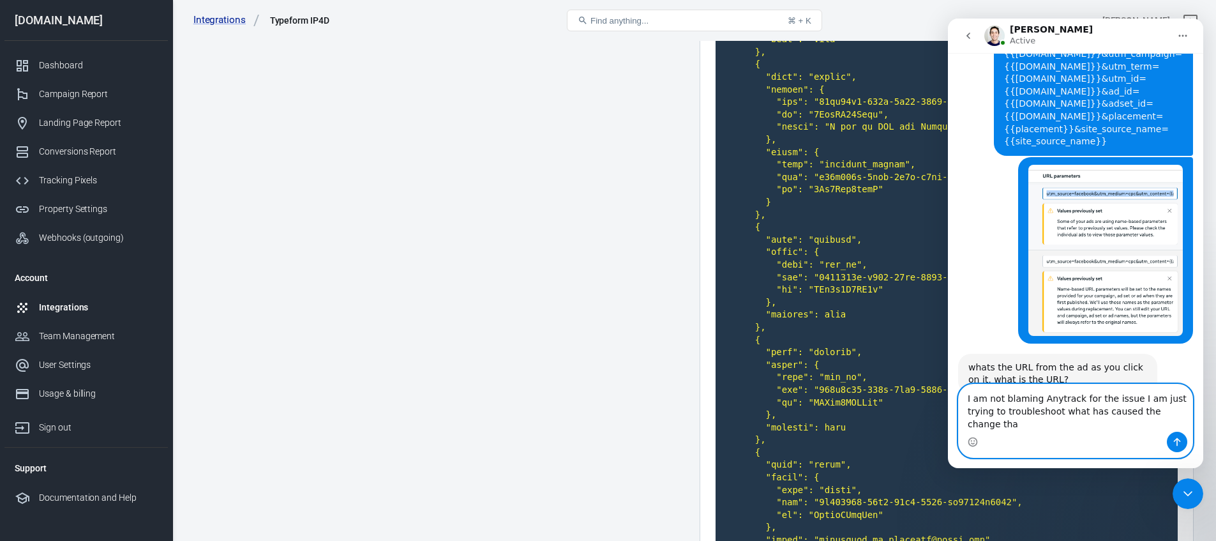
scroll to position [2442, 0]
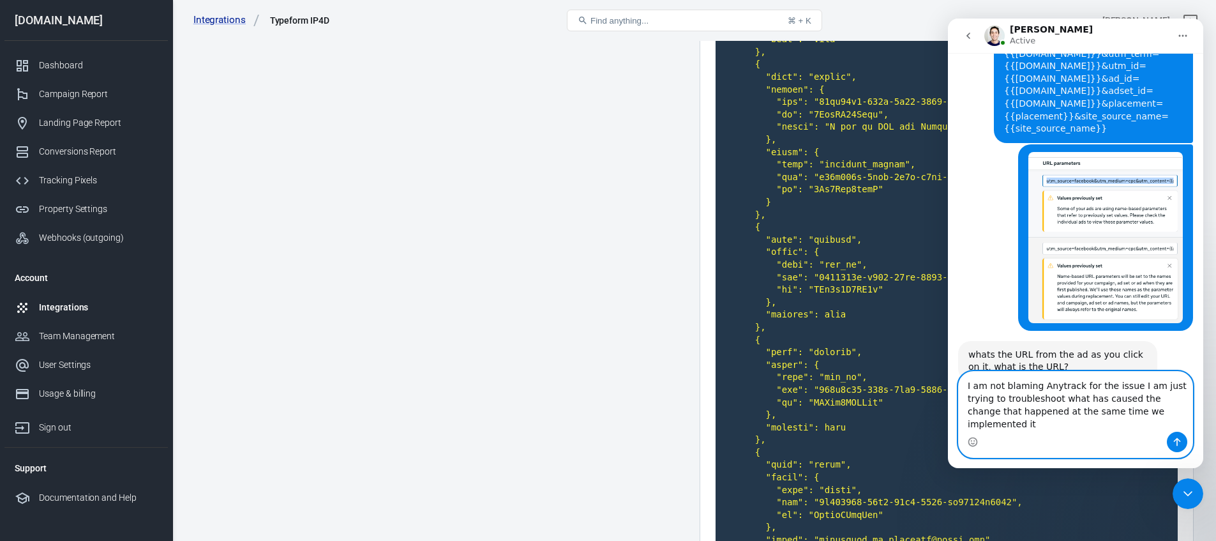
type textarea "I am not blaming Anytrack for the issue I am just trying to troubleshoot what h…"
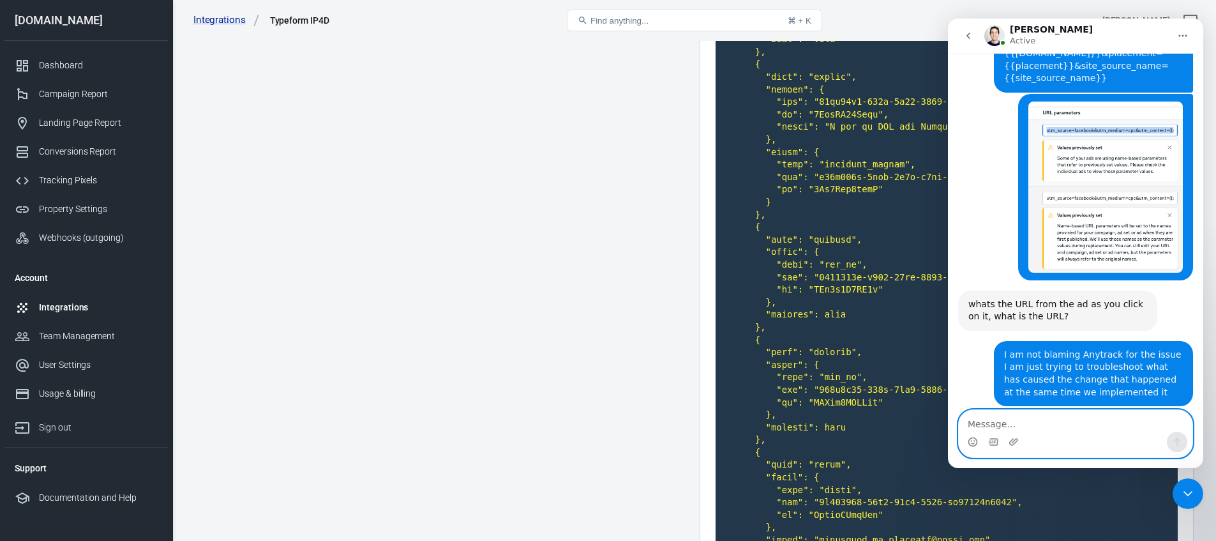
scroll to position [2494, 0]
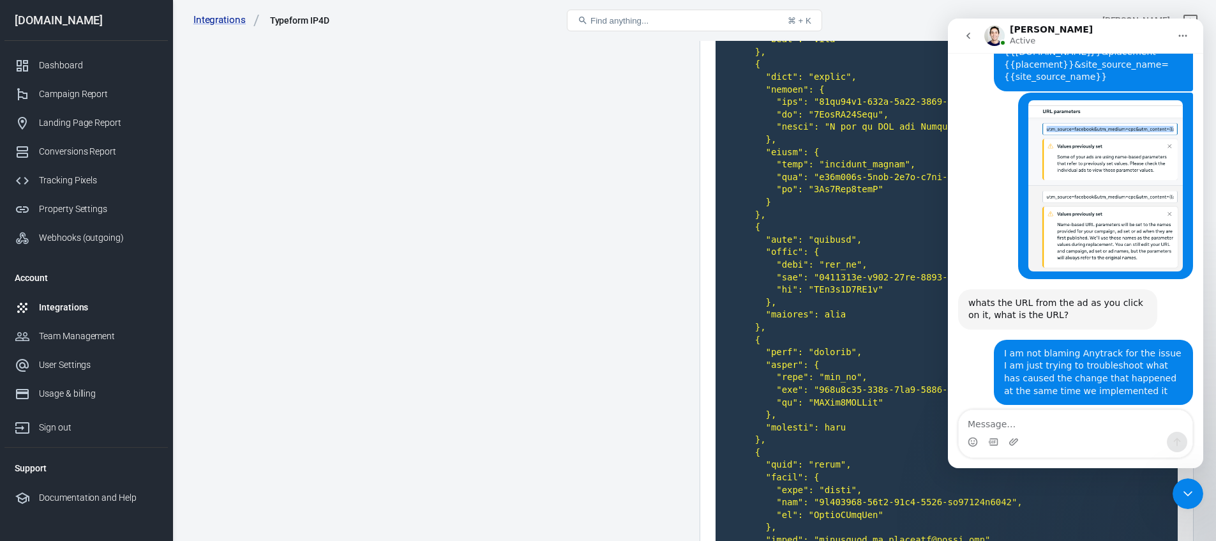
drag, startPoint x: 1089, startPoint y: 368, endPoint x: 958, endPoint y: 358, distance: 130.7
click at [958, 415] on div "you need to revise your server logs to see which calls returns that error [PERS…" at bounding box center [1057, 435] width 199 height 40
copy div "you need to revise your server logs to see which calls returns that error"
click at [66, 306] on div "Integrations" at bounding box center [98, 307] width 119 height 13
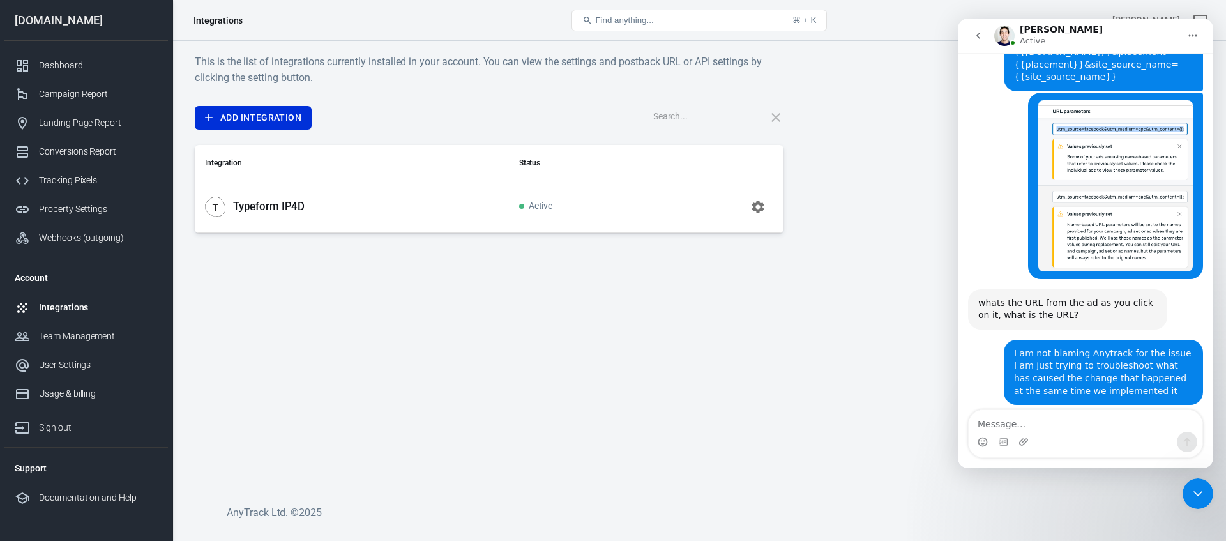
drag, startPoint x: 985, startPoint y: 36, endPoint x: 958, endPoint y: 43, distance: 27.6
click at [985, 36] on button "go back" at bounding box center [978, 36] width 24 height 24
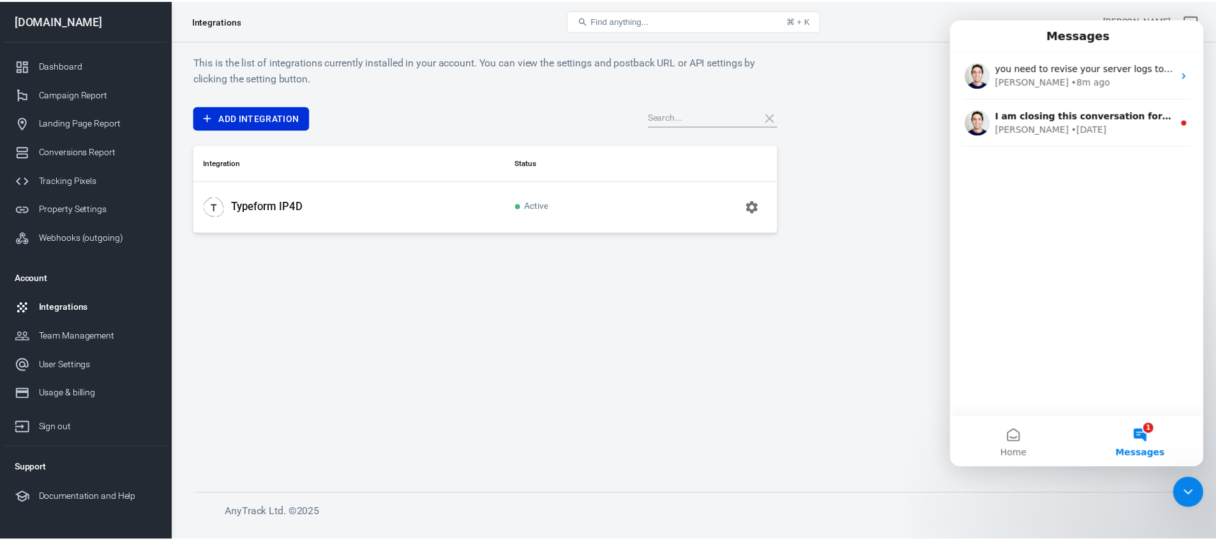
scroll to position [192, 0]
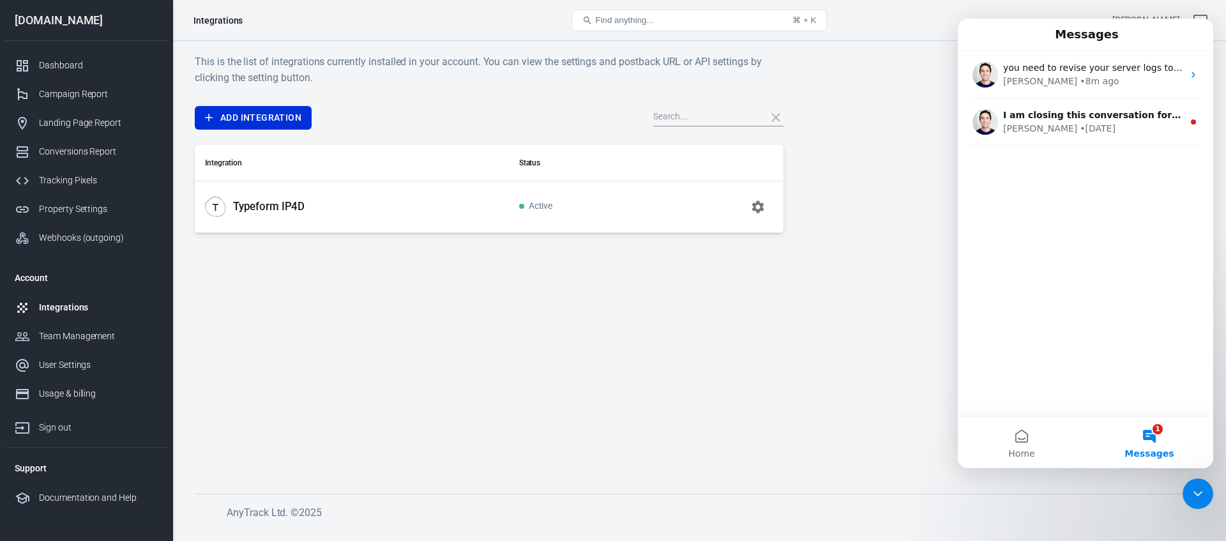
click at [256, 201] on p "Typeform IP4D" at bounding box center [269, 206] width 72 height 13
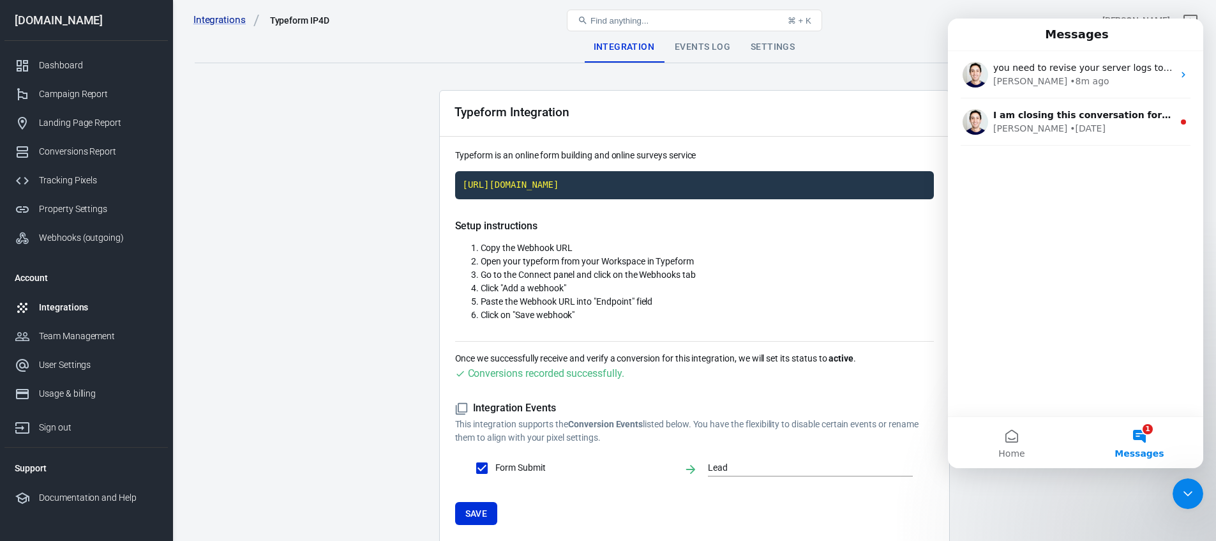
click at [713, 53] on div "Events Log" at bounding box center [703, 47] width 76 height 31
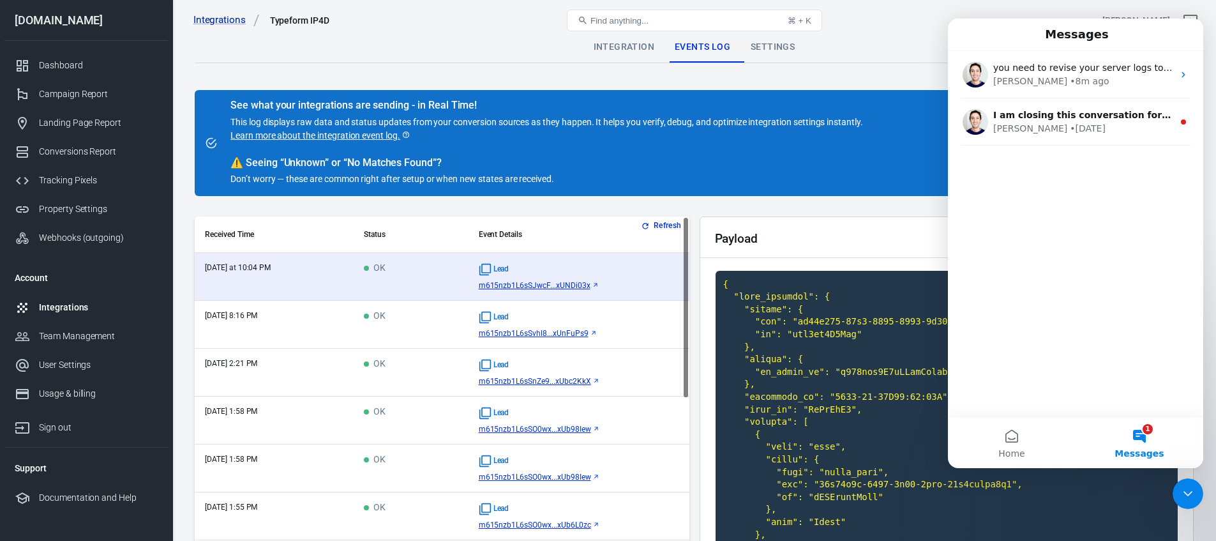
click at [1187, 492] on icon "Close Intercom Messenger" at bounding box center [1188, 493] width 15 height 15
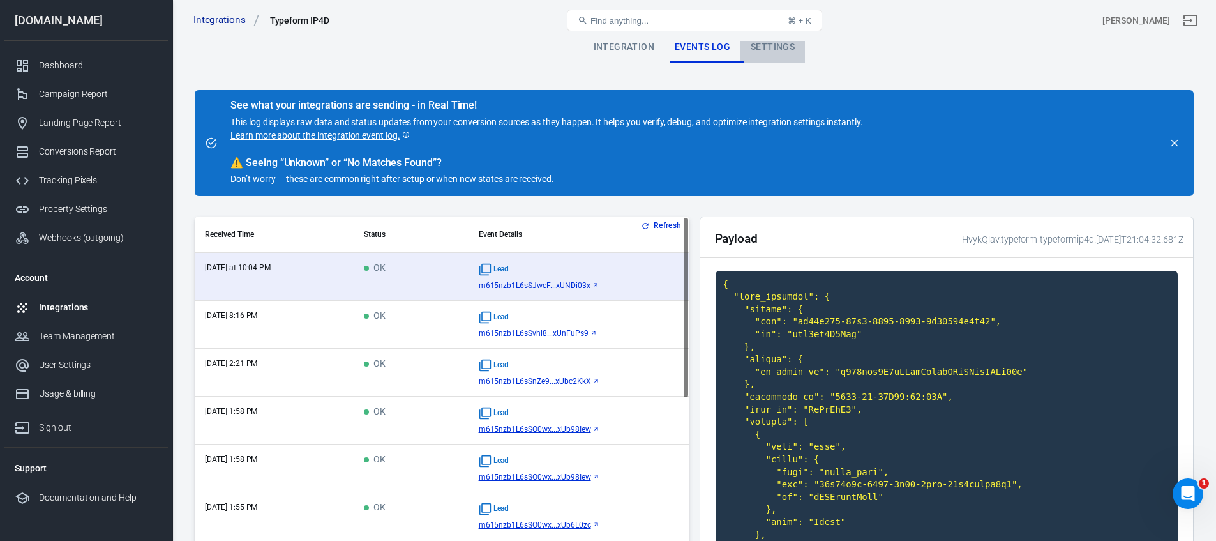
click at [781, 51] on div "Settings" at bounding box center [773, 47] width 64 height 31
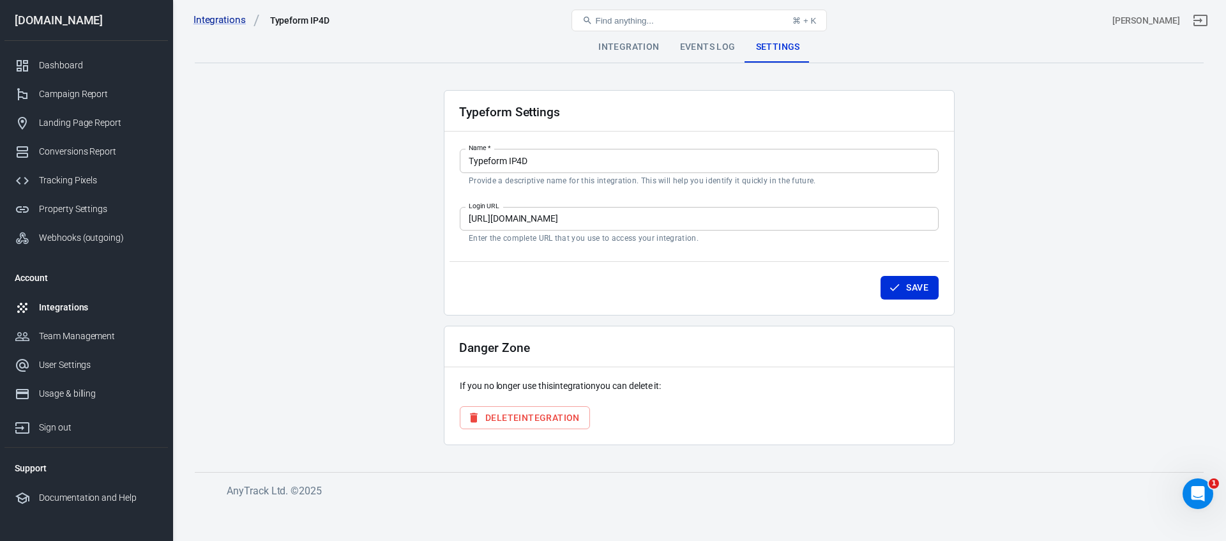
click at [618, 41] on div "Integration" at bounding box center [628, 47] width 81 height 31
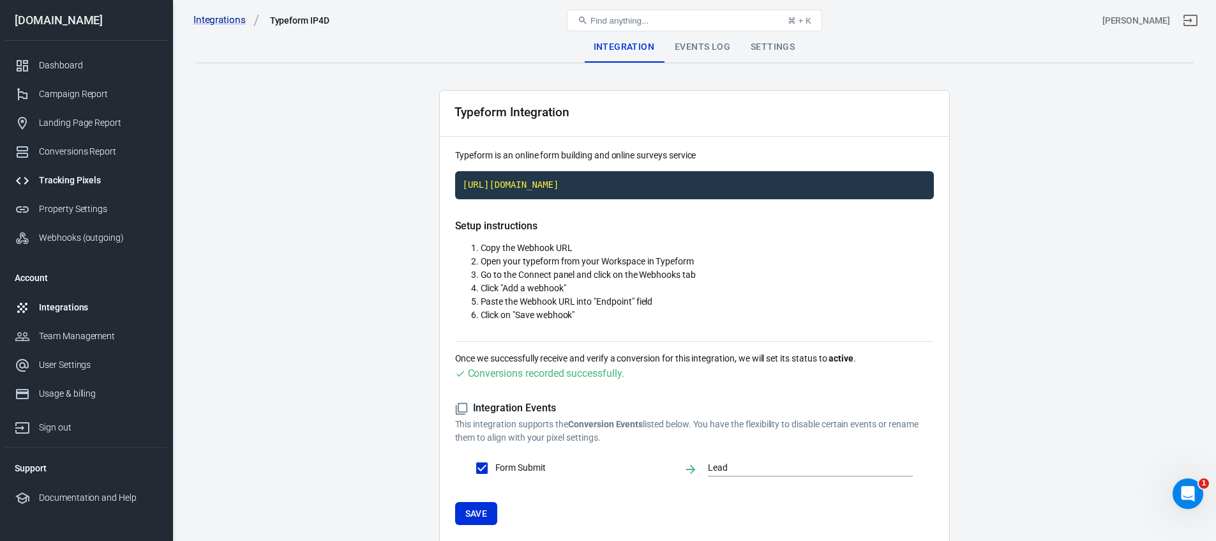
click at [73, 177] on div "Tracking Pixels" at bounding box center [98, 180] width 119 height 13
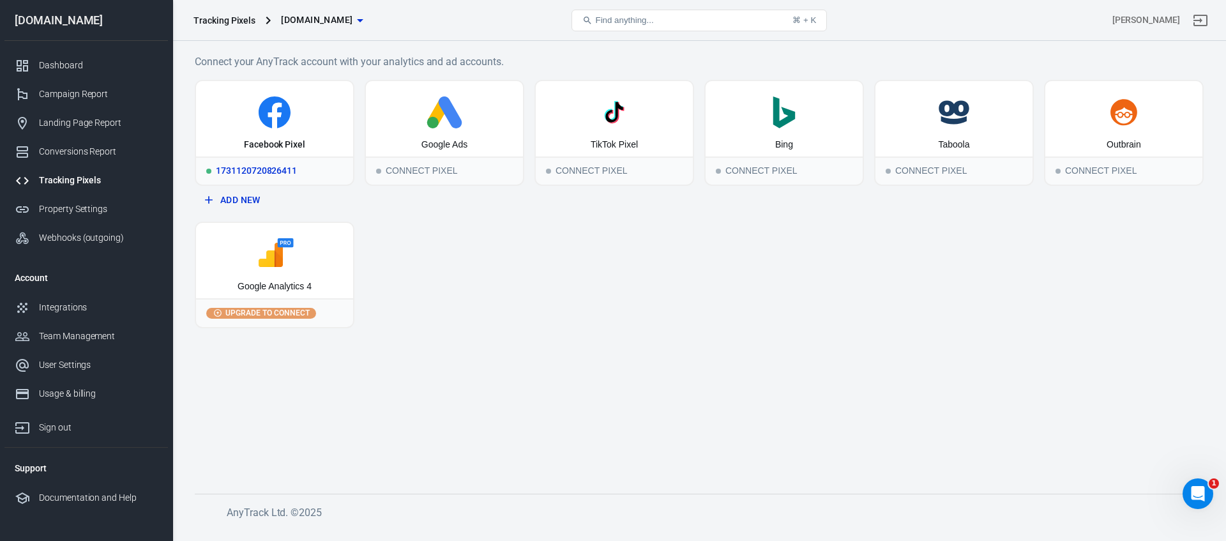
click at [292, 126] on icon at bounding box center [274, 112] width 147 height 32
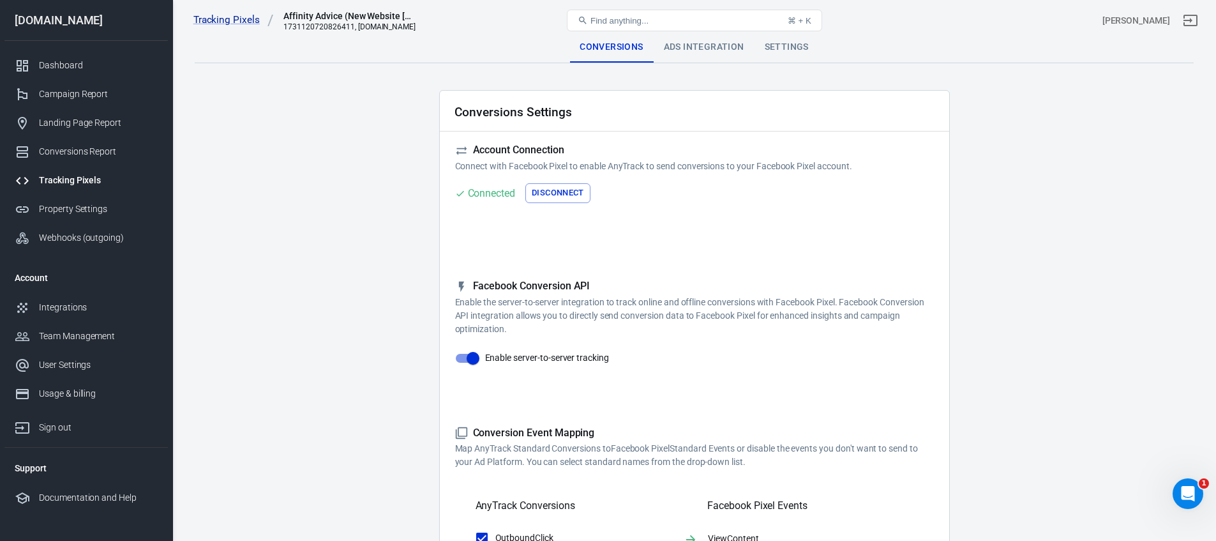
click at [679, 54] on div "Ads Integration" at bounding box center [704, 47] width 101 height 31
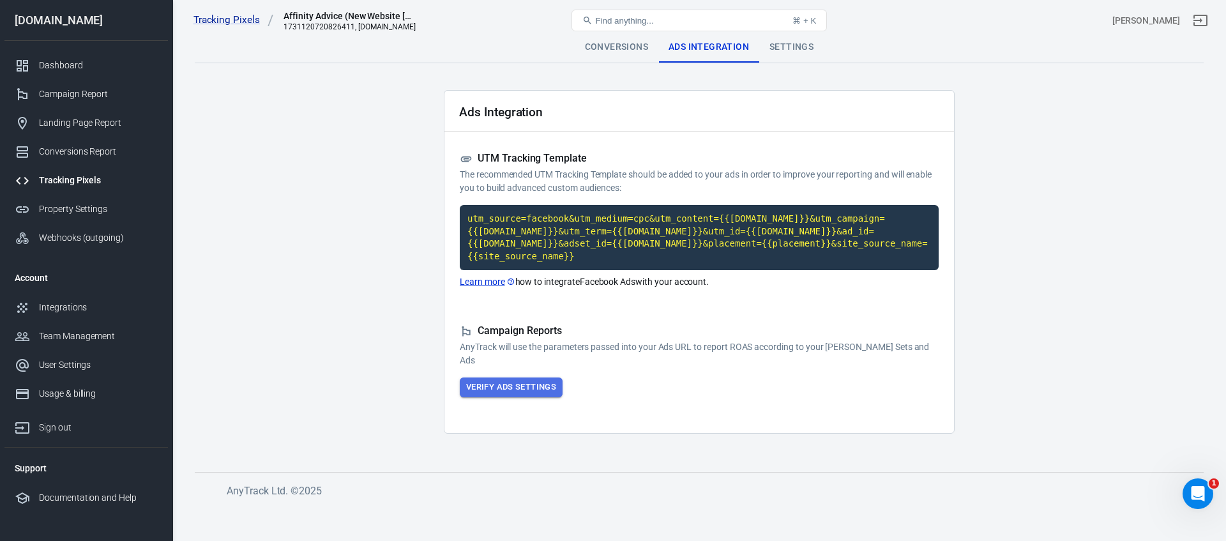
click at [522, 391] on button "Verify Ads Settings" at bounding box center [511, 387] width 103 height 20
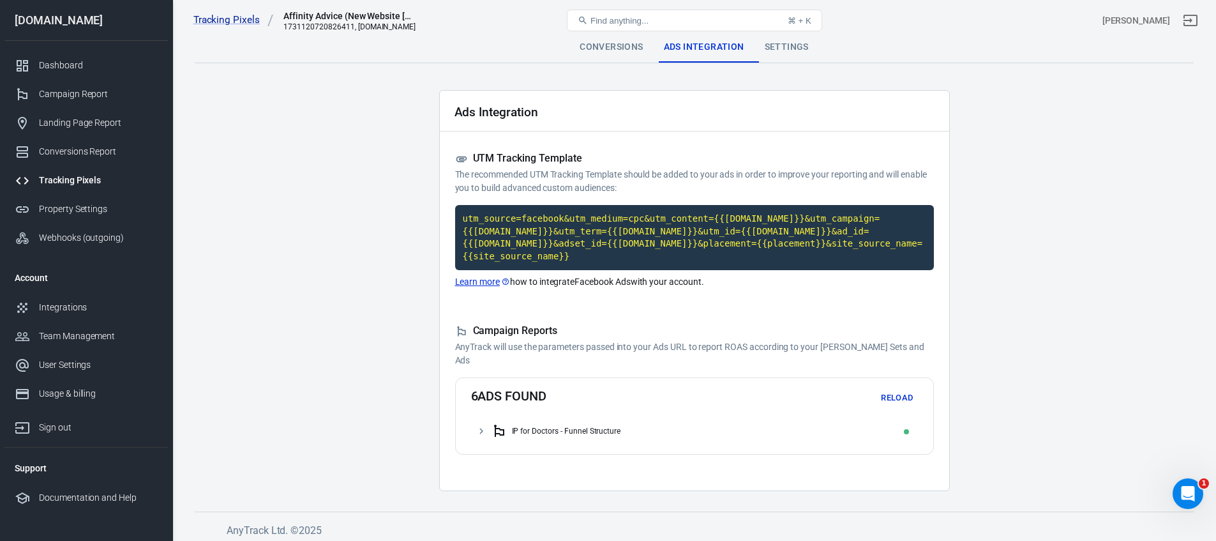
click at [482, 432] on icon at bounding box center [481, 430] width 11 height 11
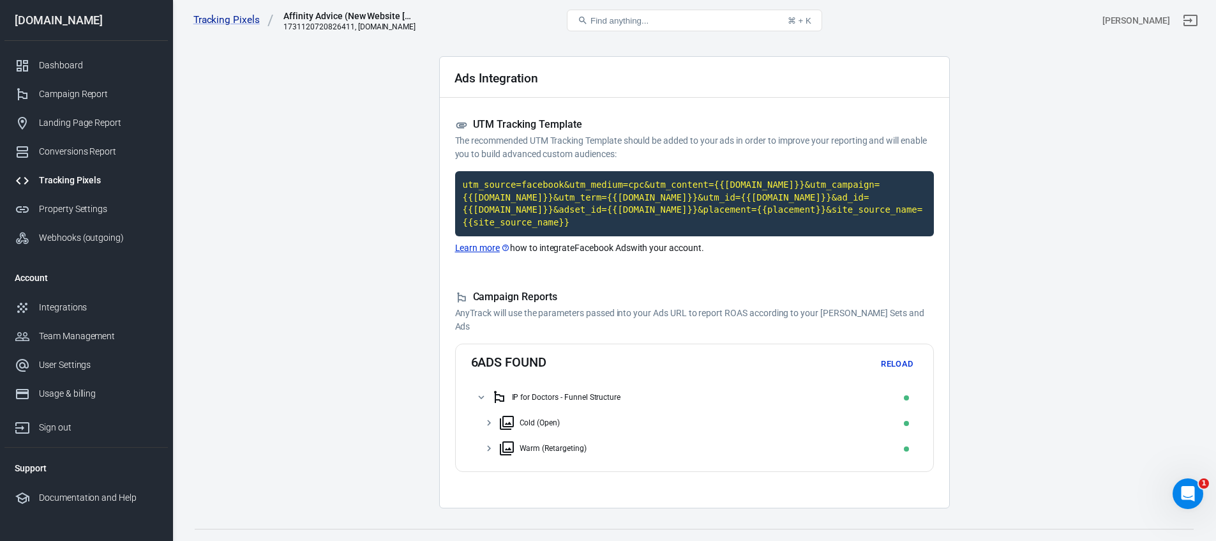
scroll to position [56, 0]
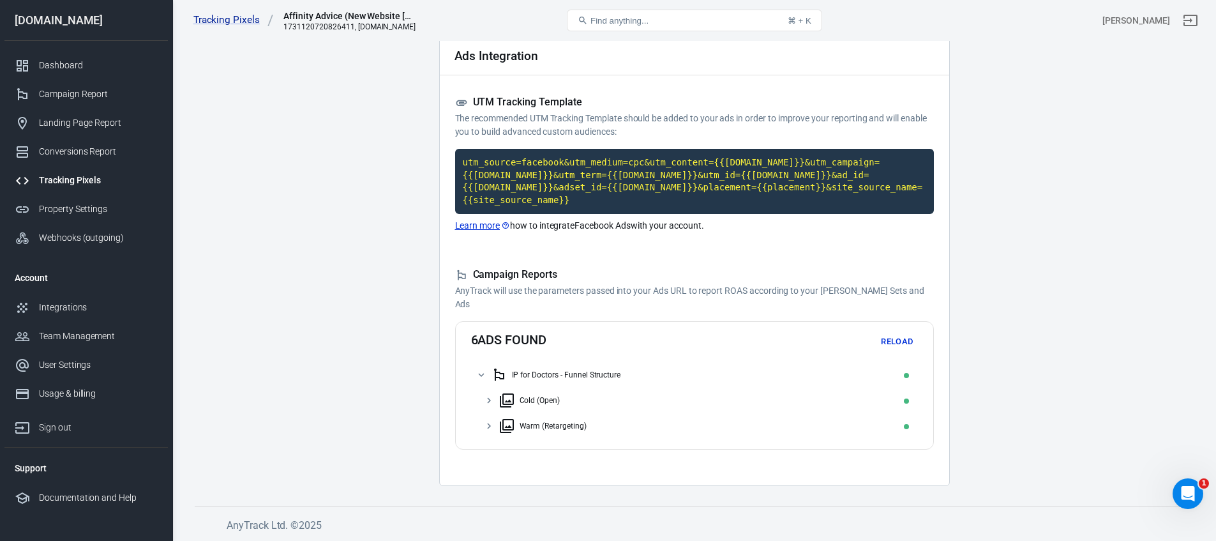
click at [489, 402] on icon at bounding box center [488, 400] width 11 height 11
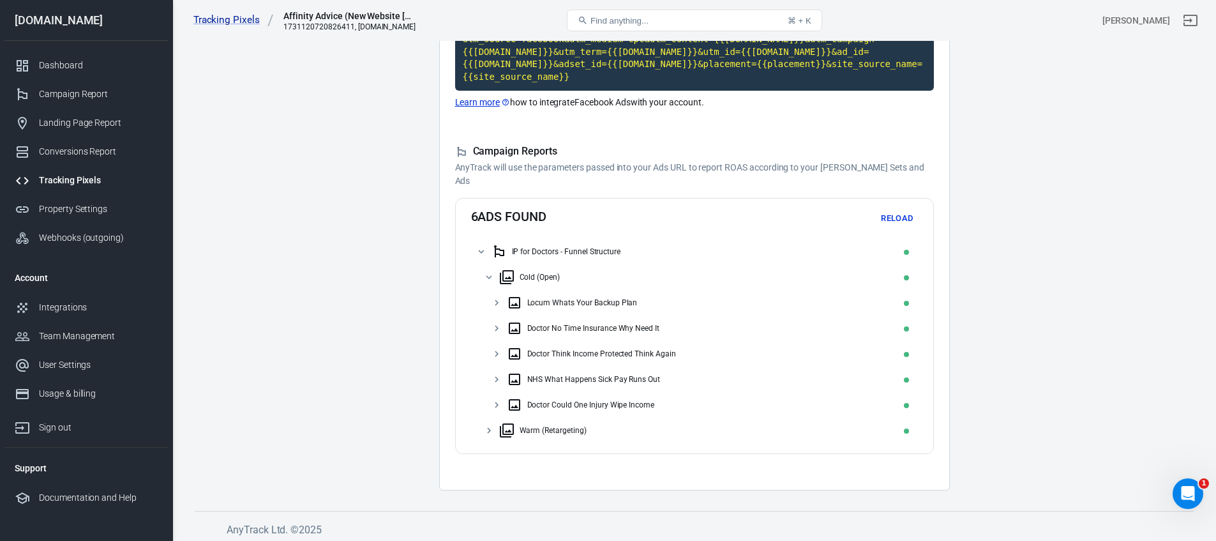
scroll to position [184, 0]
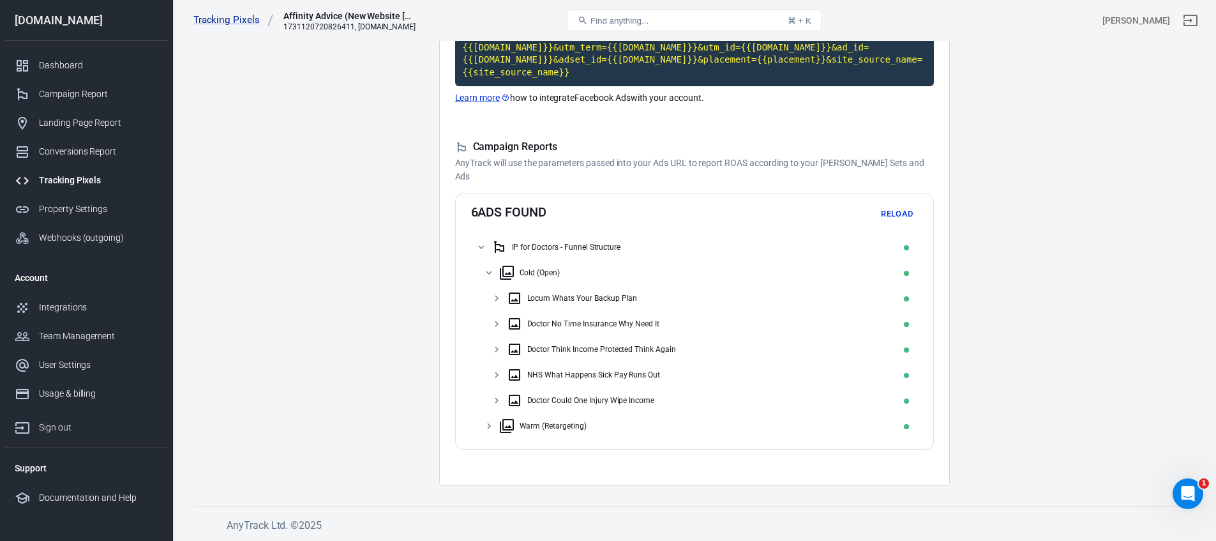
click at [490, 425] on icon at bounding box center [488, 425] width 11 height 11
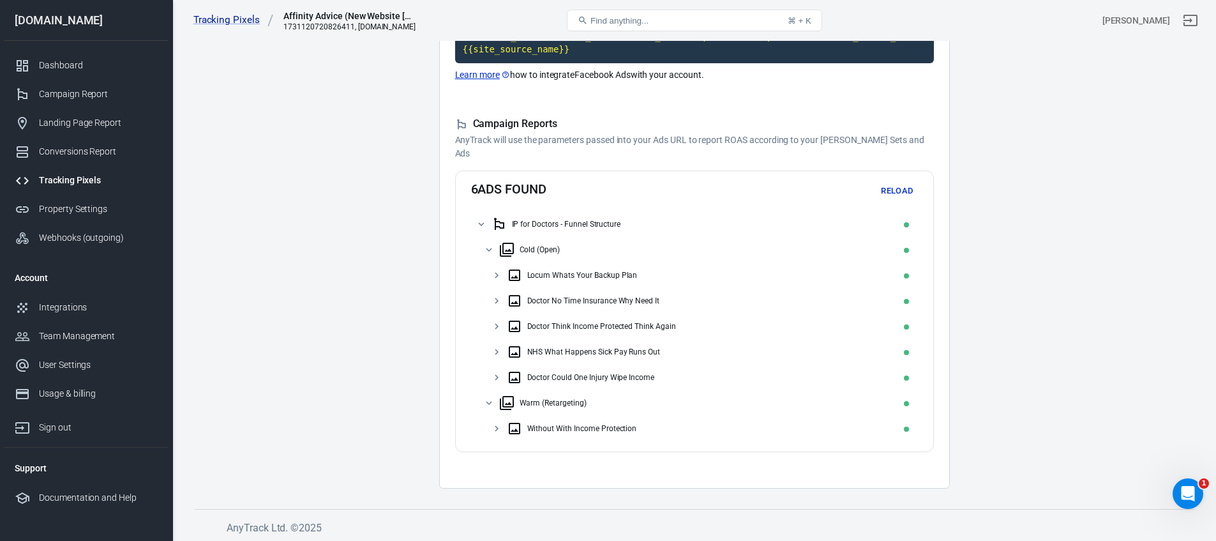
scroll to position [209, 0]
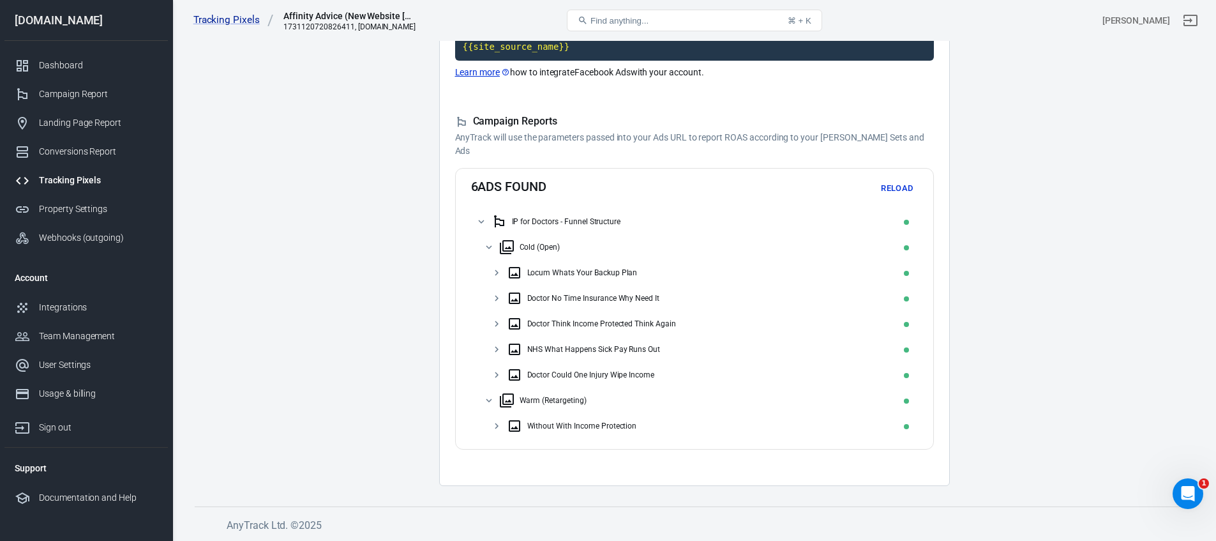
click at [1179, 498] on div "Open Intercom Messenger" at bounding box center [1188, 493] width 42 height 42
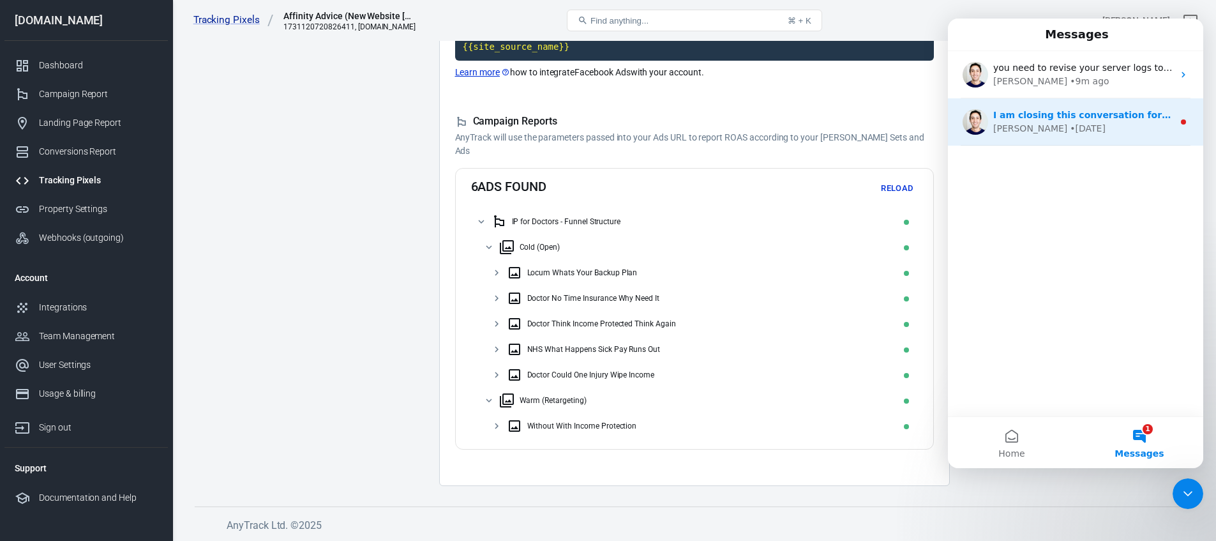
click at [1110, 122] on div "[PERSON_NAME] • [DATE]" at bounding box center [1083, 128] width 180 height 13
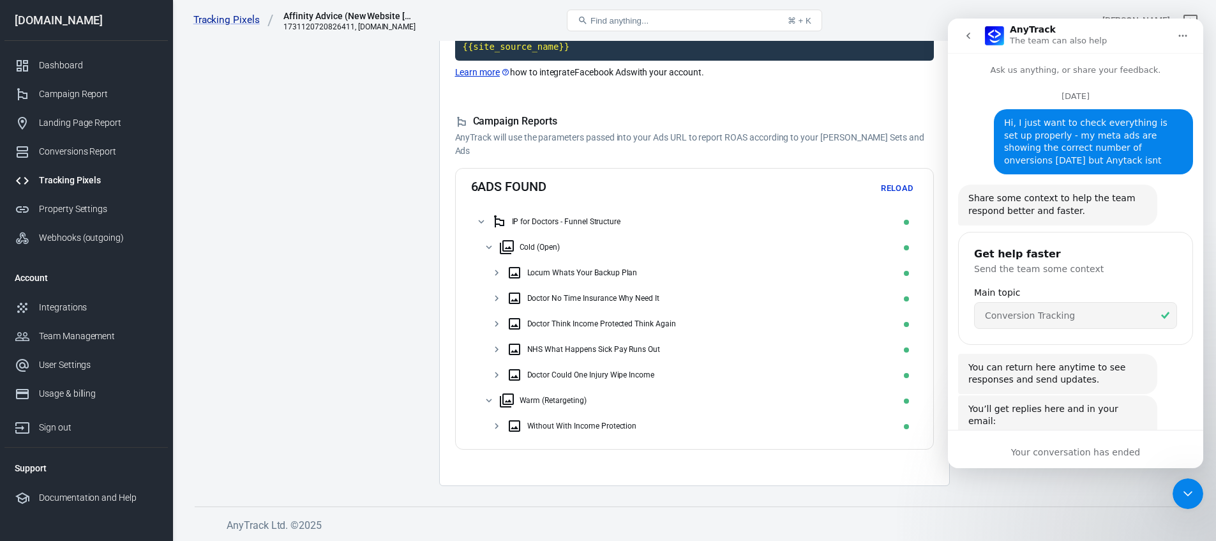
scroll to position [56, 0]
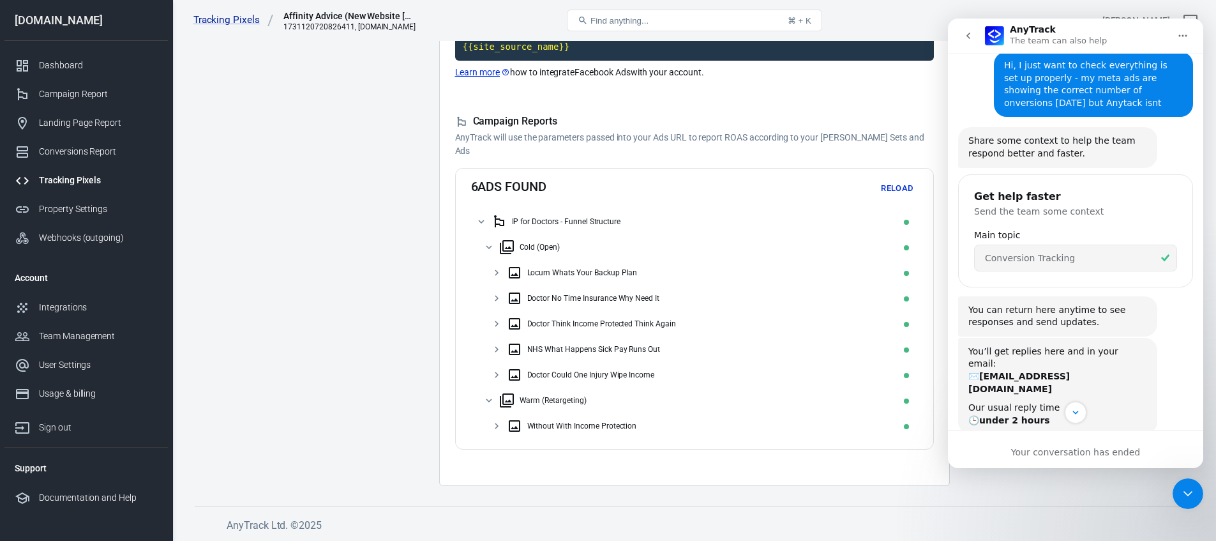
click at [1187, 499] on icon "Close Intercom Messenger" at bounding box center [1188, 493] width 15 height 15
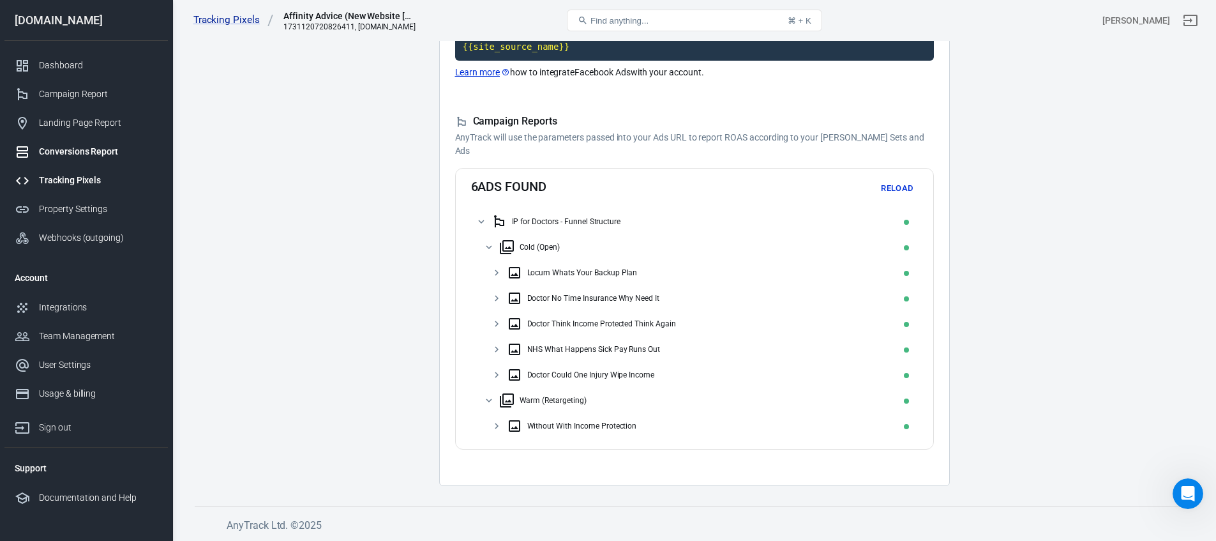
click at [68, 147] on div "Conversions Report" at bounding box center [98, 151] width 119 height 13
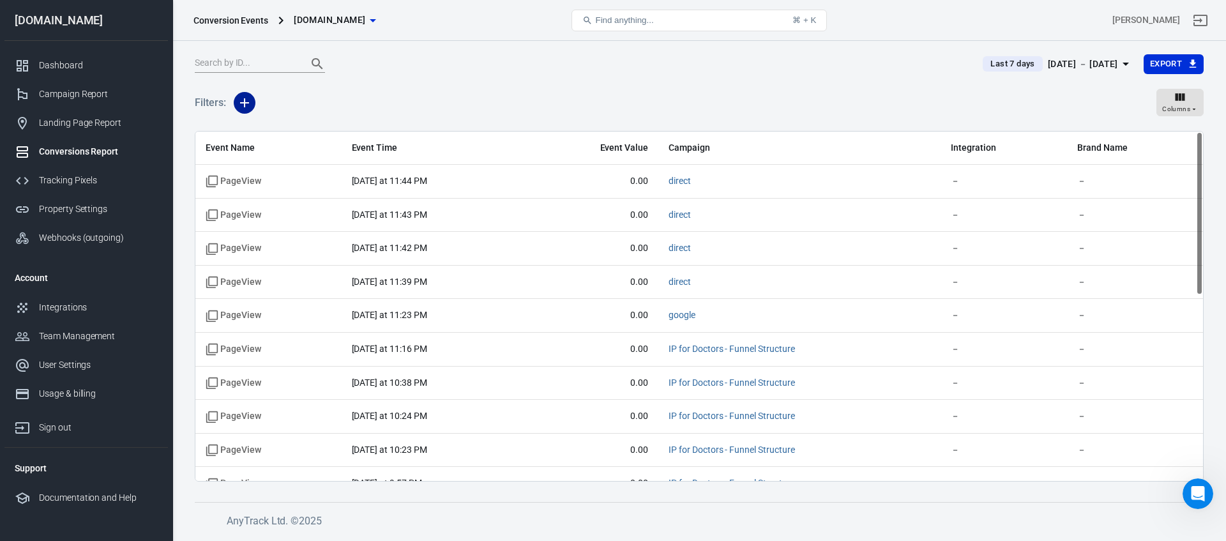
click at [248, 98] on icon "button" at bounding box center [244, 102] width 15 height 15
click at [287, 155] on li "Integration" at bounding box center [277, 153] width 87 height 23
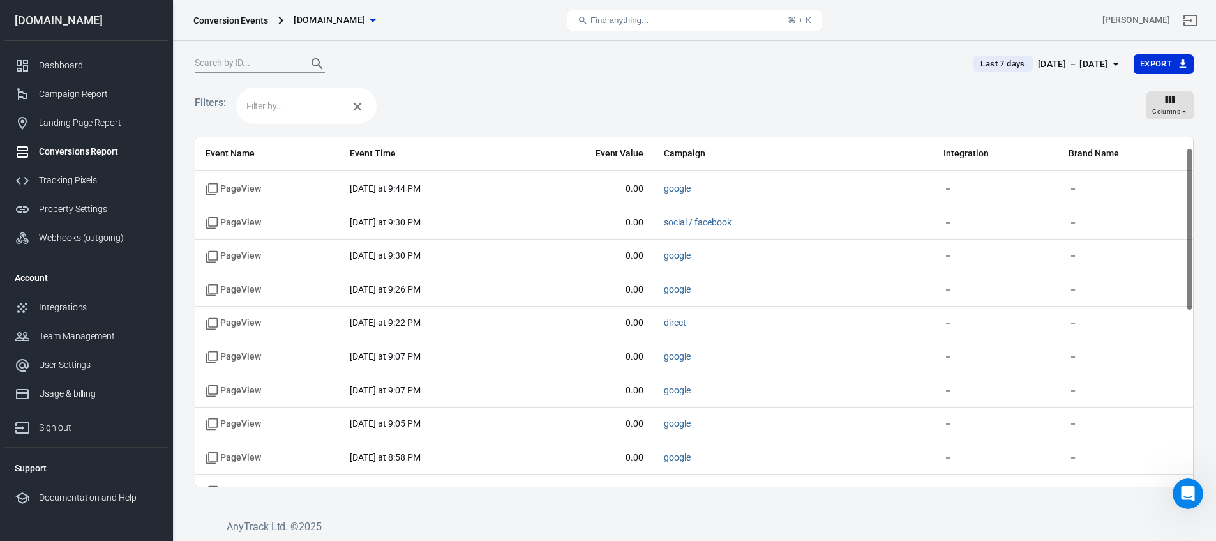
scroll to position [396, 0]
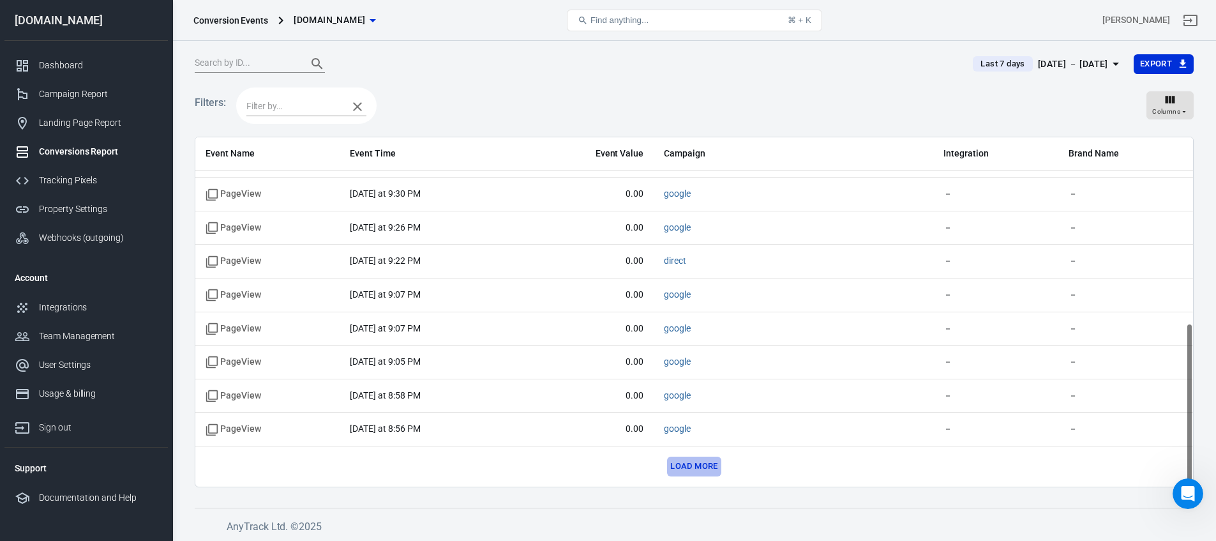
click at [688, 466] on button "Load more" at bounding box center [694, 467] width 54 height 20
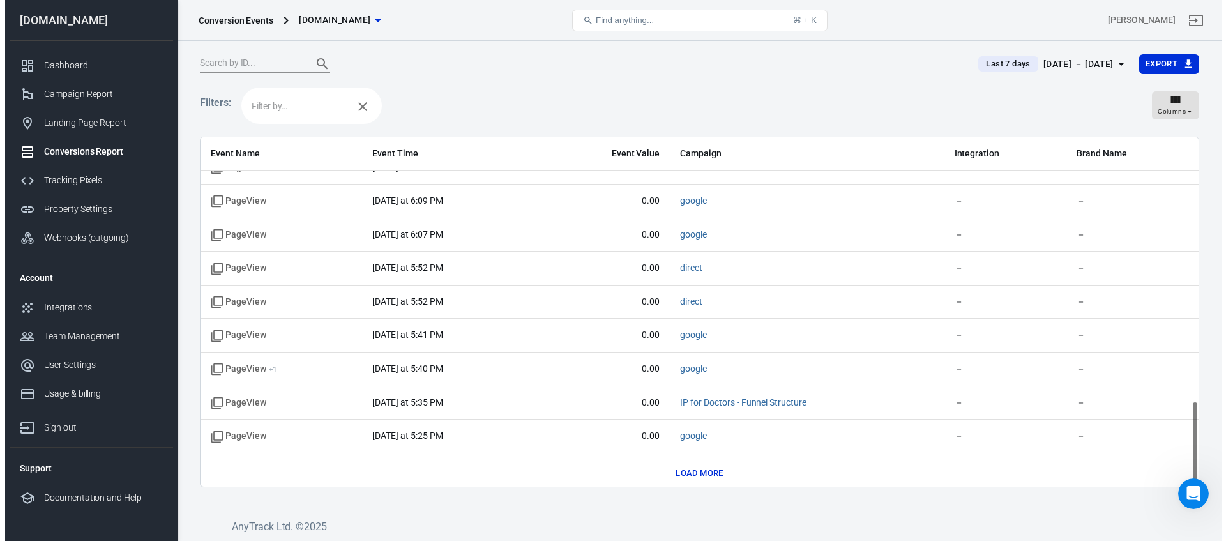
scroll to position [1068, 0]
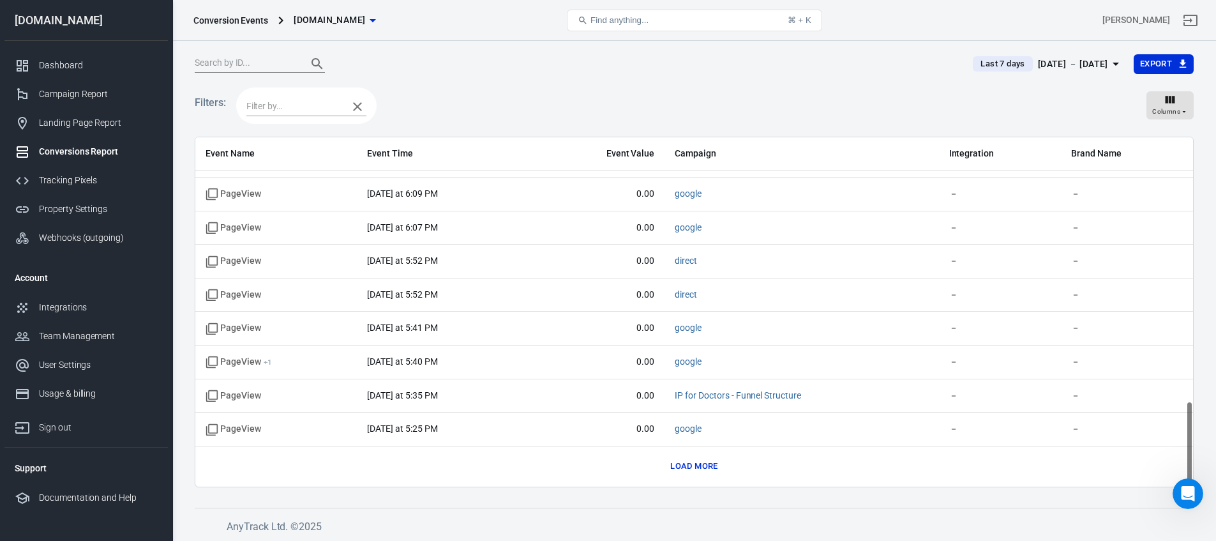
click at [702, 465] on button "Load more" at bounding box center [694, 467] width 54 height 20
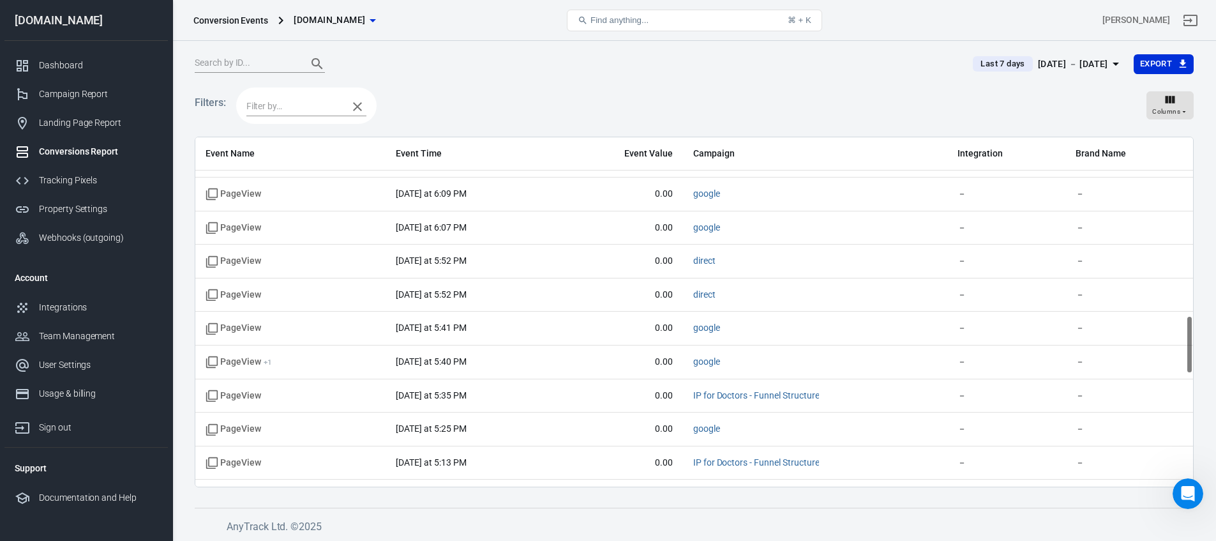
click at [326, 107] on input "text" at bounding box center [293, 106] width 95 height 16
click at [298, 133] on li "Typeform" at bounding box center [306, 131] width 120 height 21
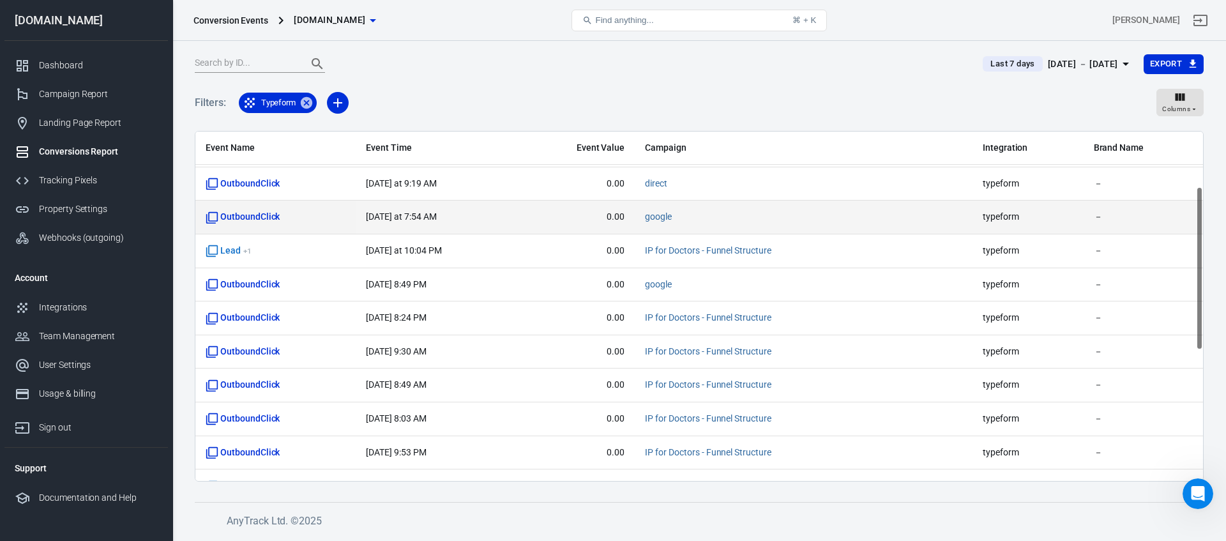
scroll to position [119, 0]
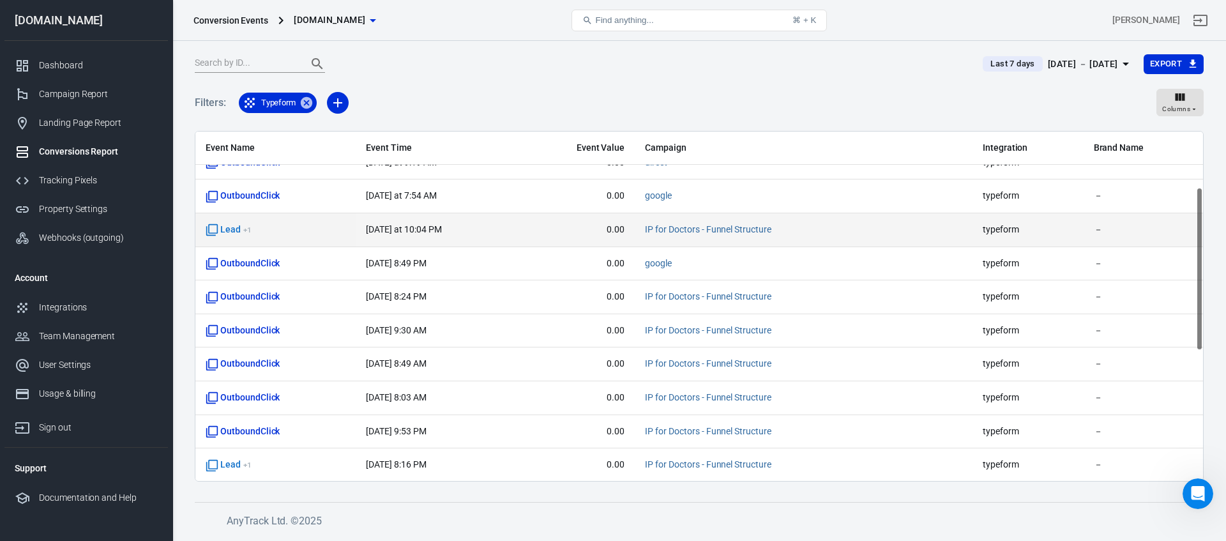
click at [960, 225] on span "IP for Doctors - Funnel Structure" at bounding box center [803, 229] width 317 height 13
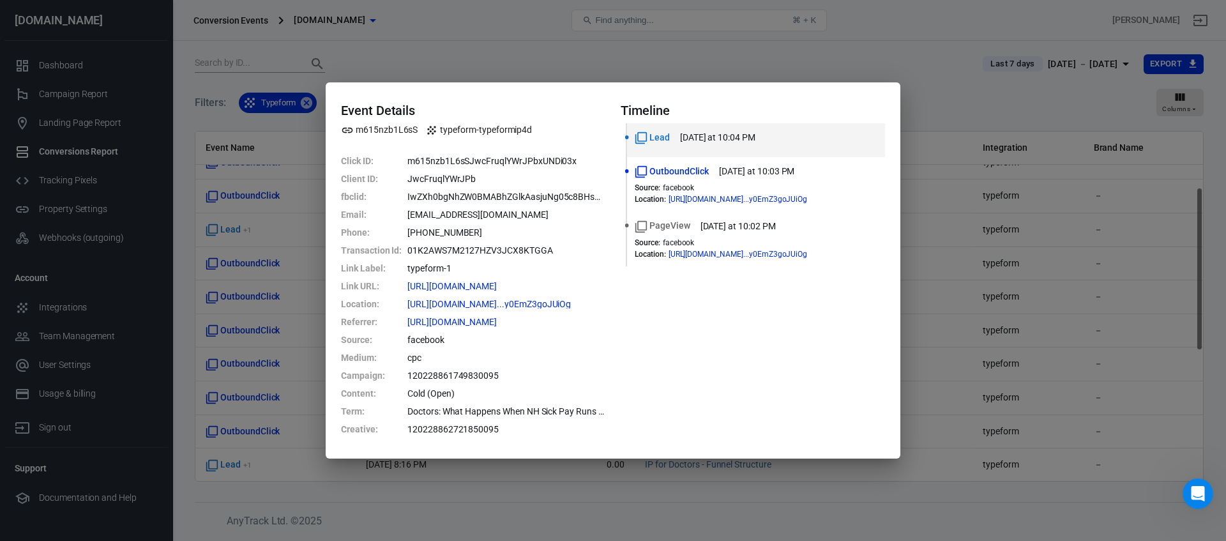
click at [423, 68] on div "Event Details m615nzb1L6sS typeform-typeformip4d Click ID : m615nzb1L6sSJwcFruq…" at bounding box center [613, 270] width 1226 height 541
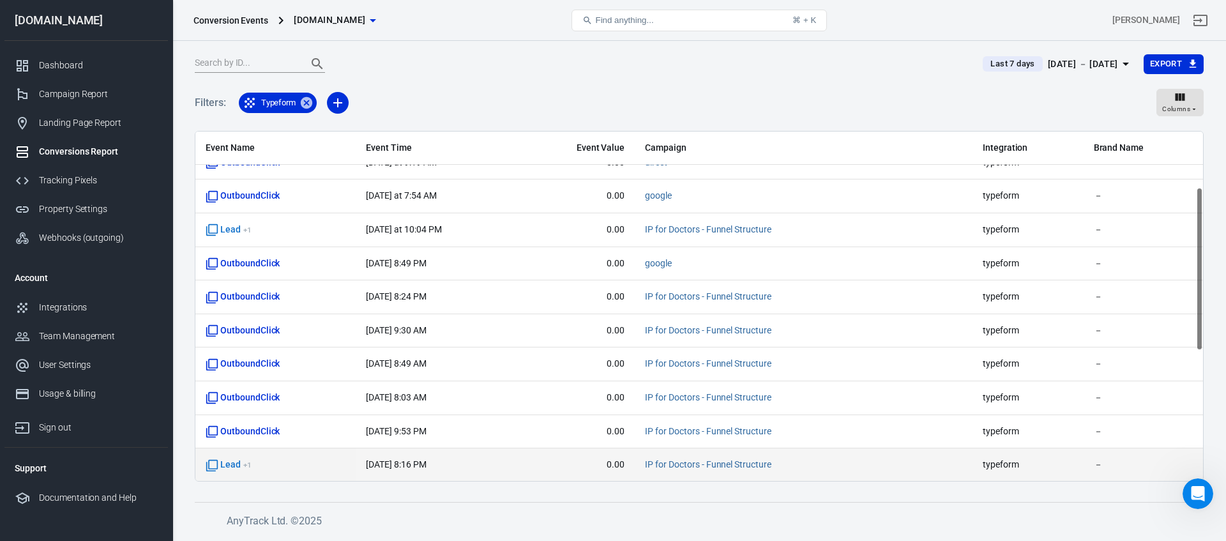
click at [413, 458] on span "[DATE] 8:16 PM" at bounding box center [437, 464] width 142 height 13
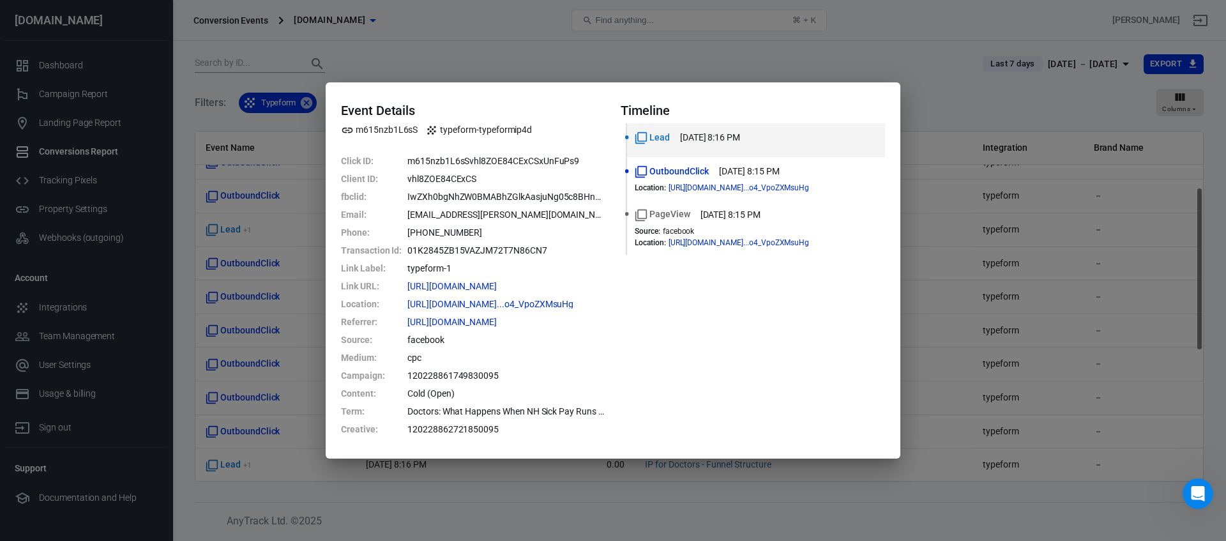
click at [307, 474] on div "Event Details m615nzb1L6sS typeform-typeformip4d Click ID : m615nzb1L6sSvhl8ZOE…" at bounding box center [613, 270] width 1226 height 541
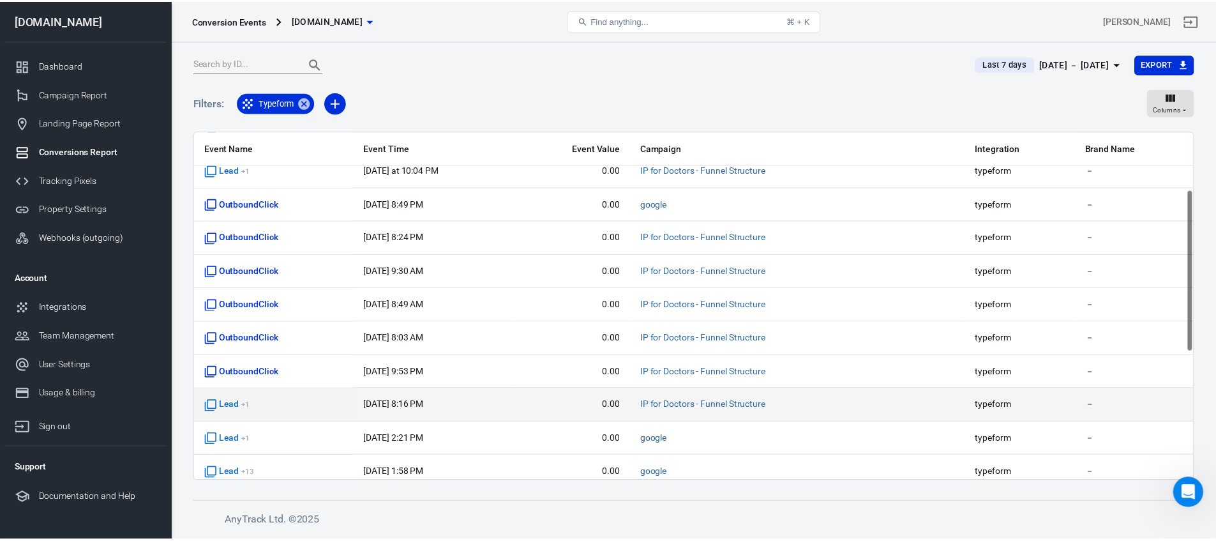
scroll to position [220, 0]
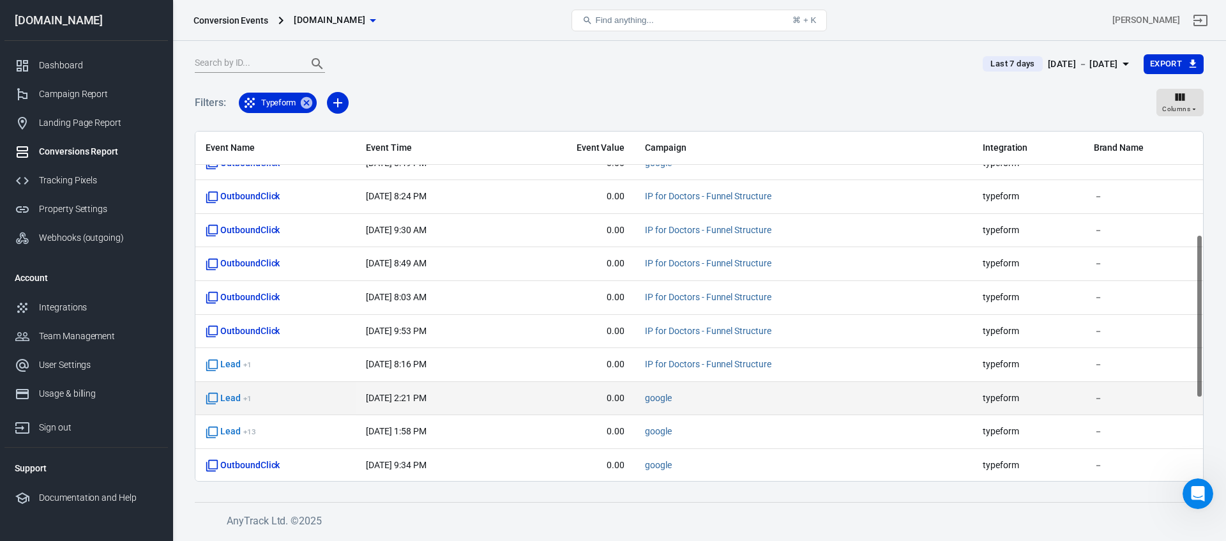
click at [298, 401] on span "Lead + 1" at bounding box center [276, 398] width 140 height 13
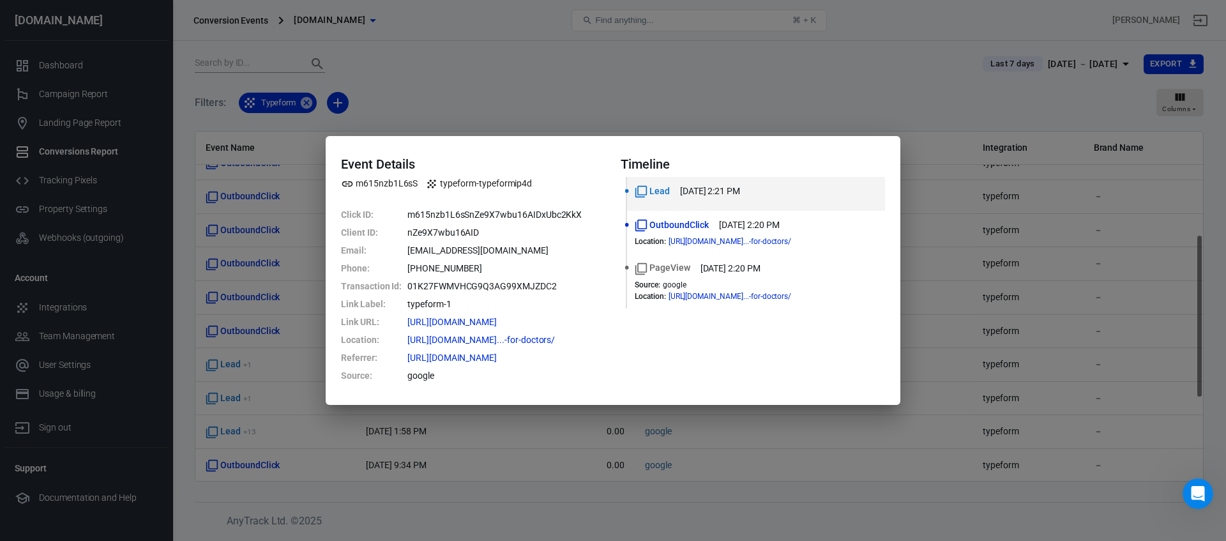
click at [381, 439] on div "Event Details m615nzb1L6sS typeform-typeformip4d Click ID : m615nzb1L6sSnZe9X7w…" at bounding box center [613, 270] width 1226 height 541
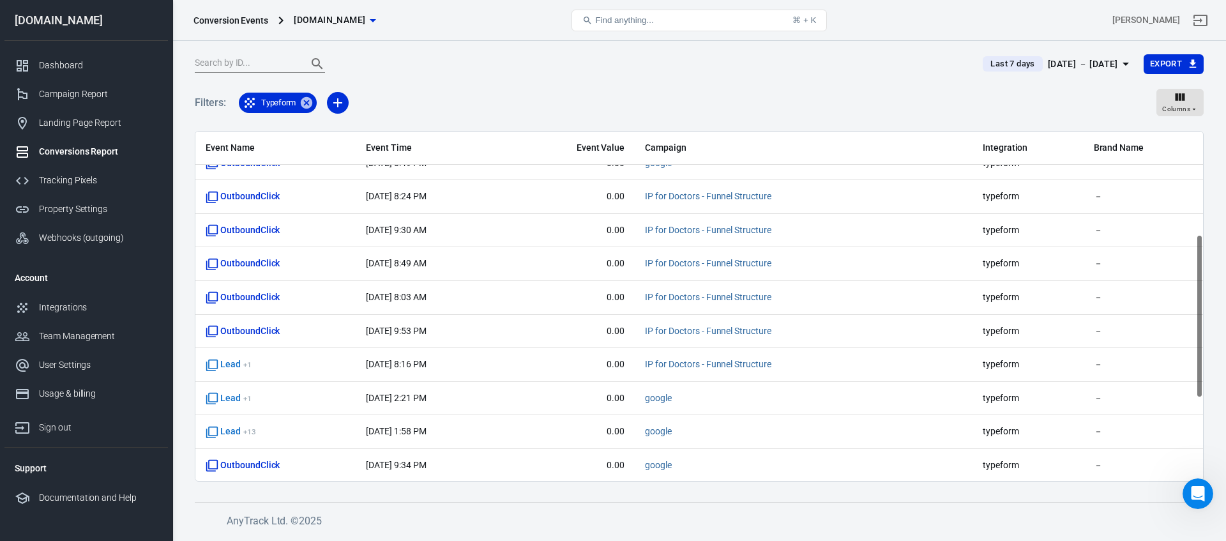
click at [313, 434] on span "Lead + 13" at bounding box center [276, 431] width 140 height 13
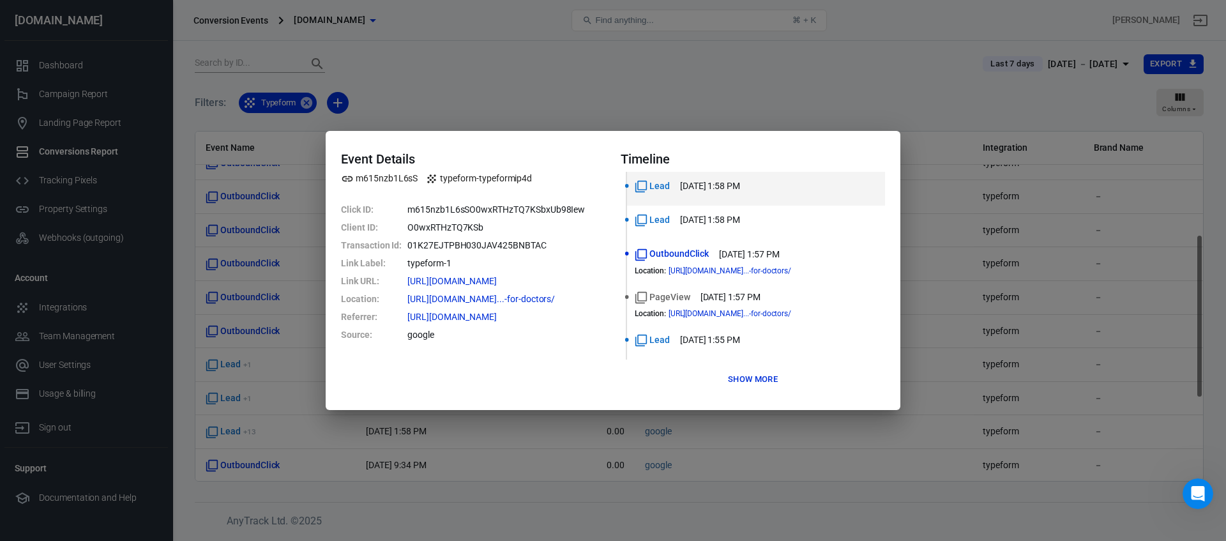
click at [317, 472] on div "Event Details m615nzb1L6sS typeform-typeformip4d Click ID : m615nzb1L6sSO0wxRTH…" at bounding box center [613, 270] width 1226 height 541
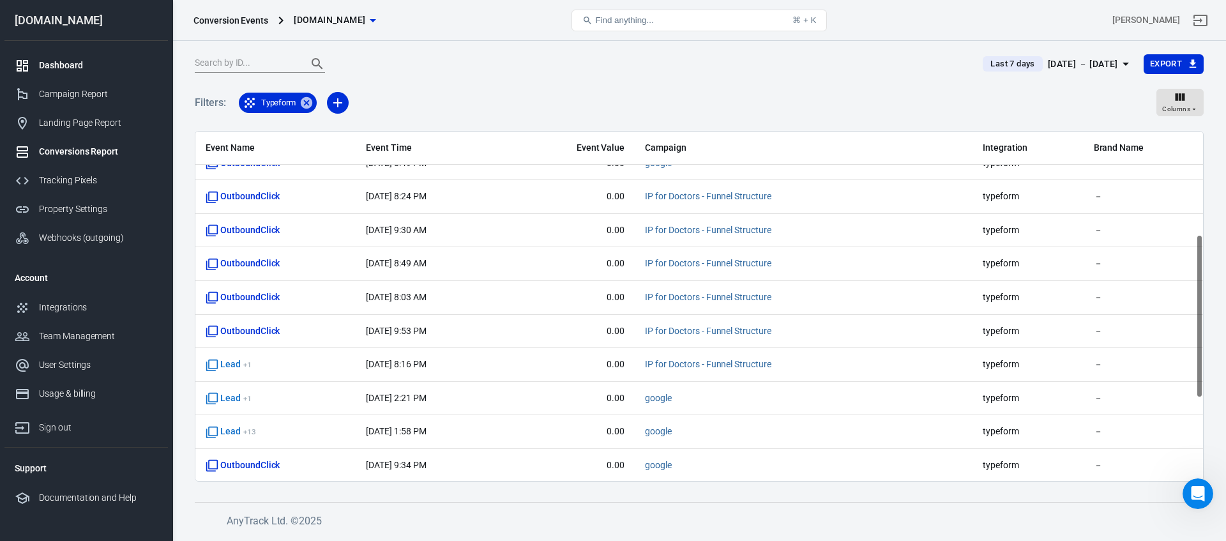
click at [60, 63] on div "Dashboard" at bounding box center [98, 65] width 119 height 13
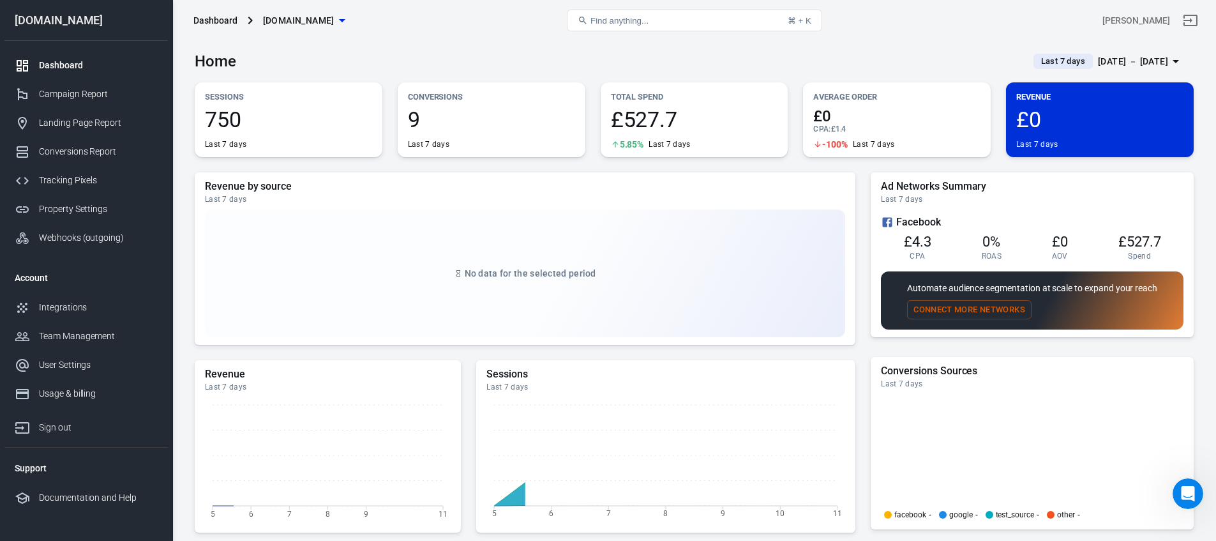
click at [491, 106] on div "Conversions 9 Last 7 days" at bounding box center [492, 119] width 188 height 75
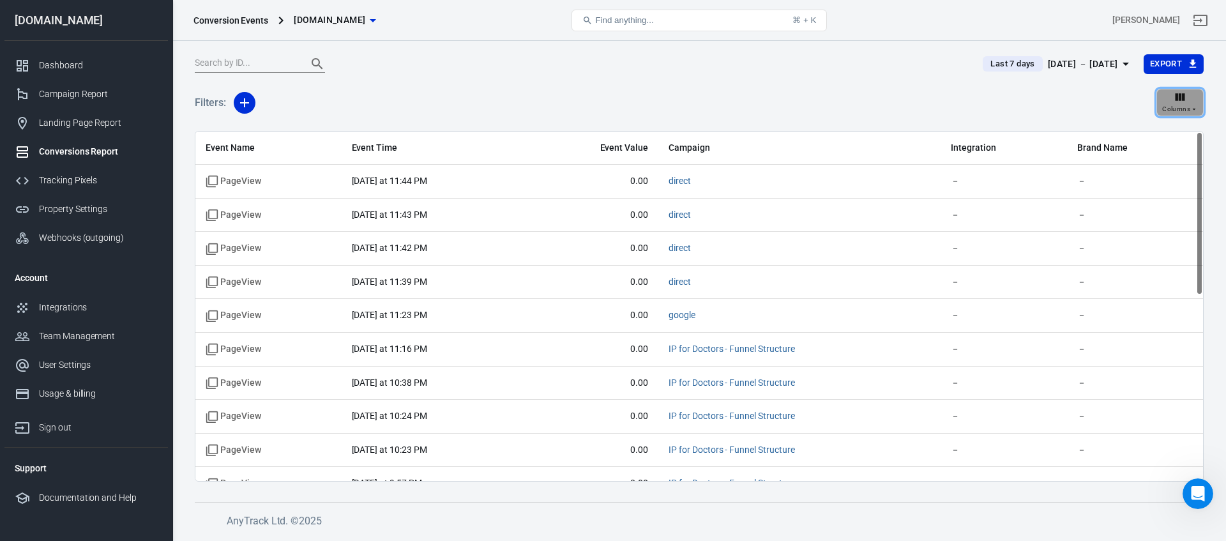
click at [1179, 100] on icon "button" at bounding box center [1180, 97] width 13 height 13
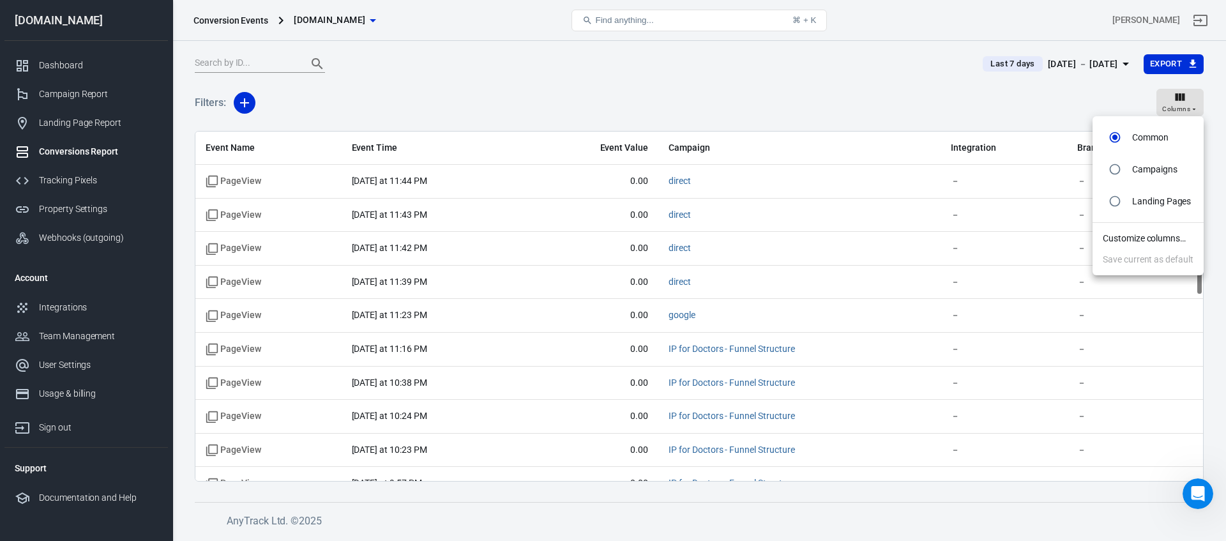
click at [1012, 108] on div at bounding box center [613, 270] width 1226 height 541
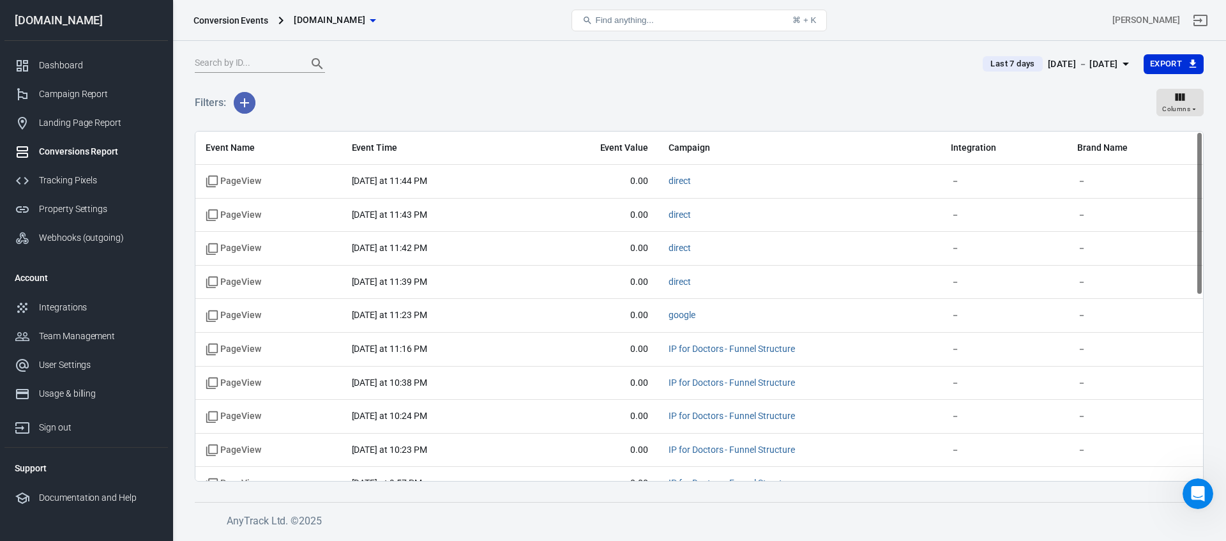
click at [245, 100] on icon "button" at bounding box center [244, 102] width 15 height 15
click at [262, 70] on div at bounding box center [613, 270] width 1226 height 541
click at [258, 62] on input "text" at bounding box center [246, 64] width 102 height 17
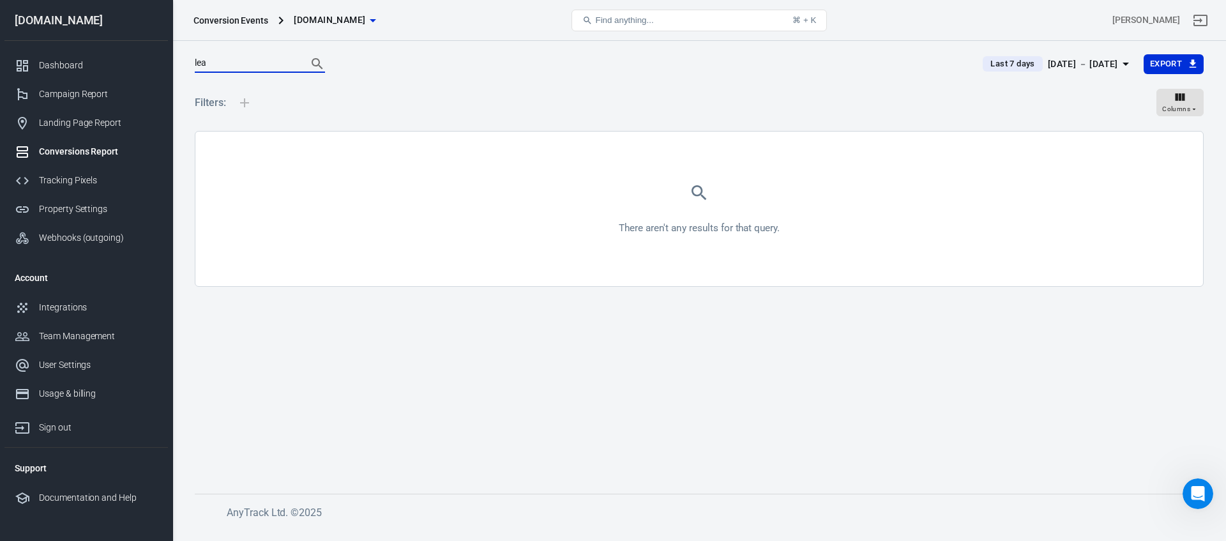
type input "lead"
click at [56, 67] on div "Dashboard" at bounding box center [98, 65] width 119 height 13
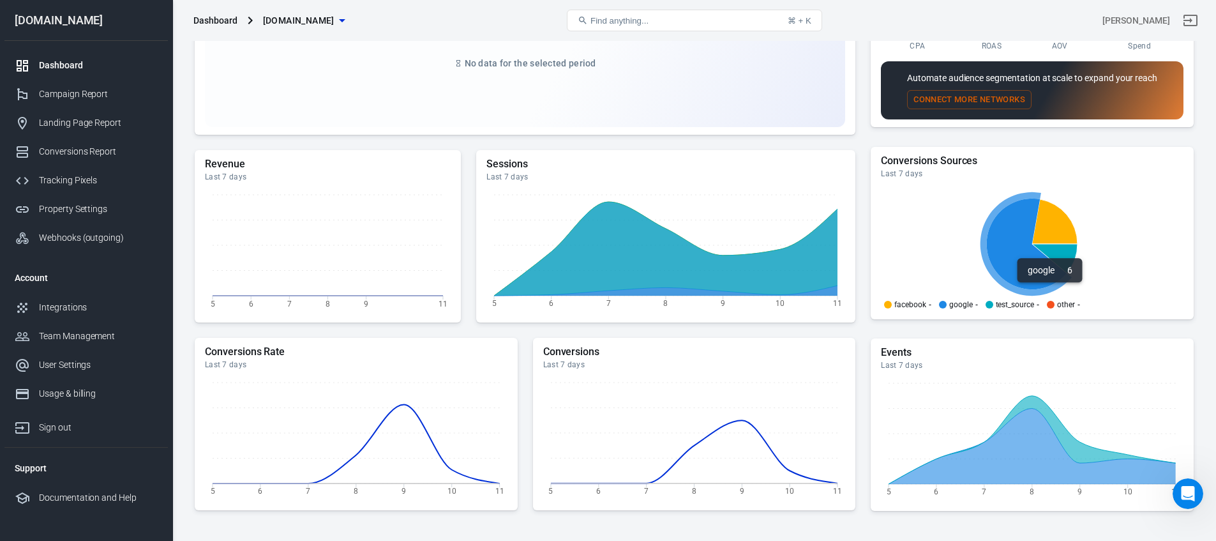
scroll to position [331, 0]
